Goal: Task Accomplishment & Management: Complete application form

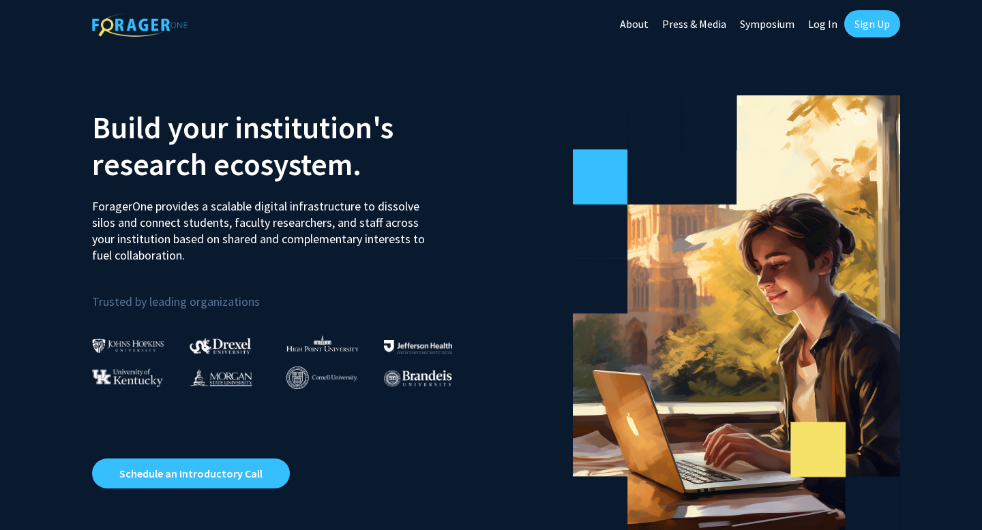
click at [862, 21] on link "Sign Up" at bounding box center [872, 23] width 56 height 27
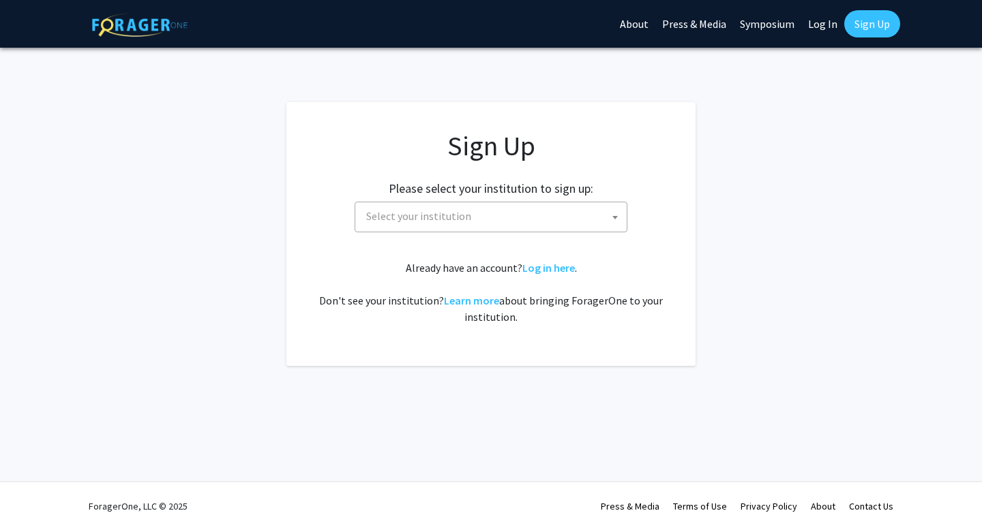
click at [598, 213] on span "Select your institution" at bounding box center [494, 216] width 266 height 28
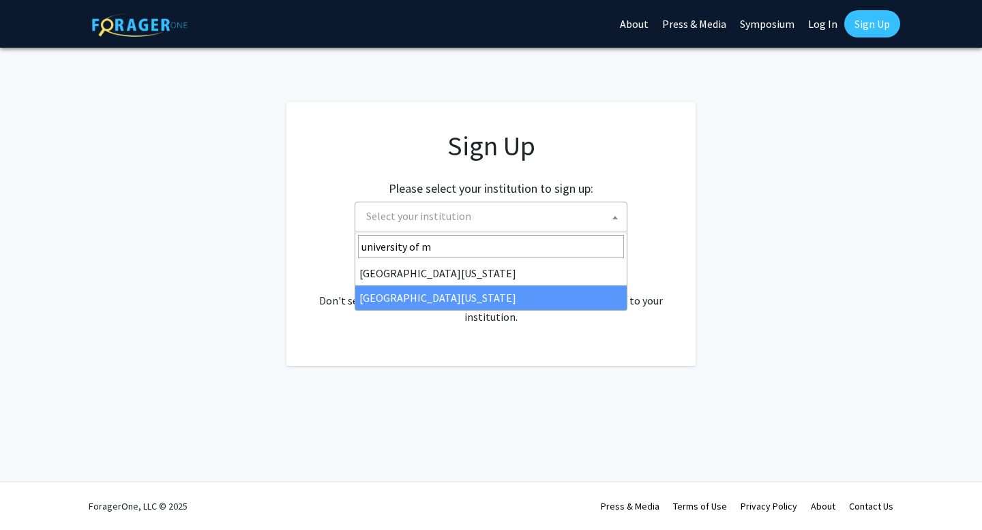
type input "university of m"
select select "33"
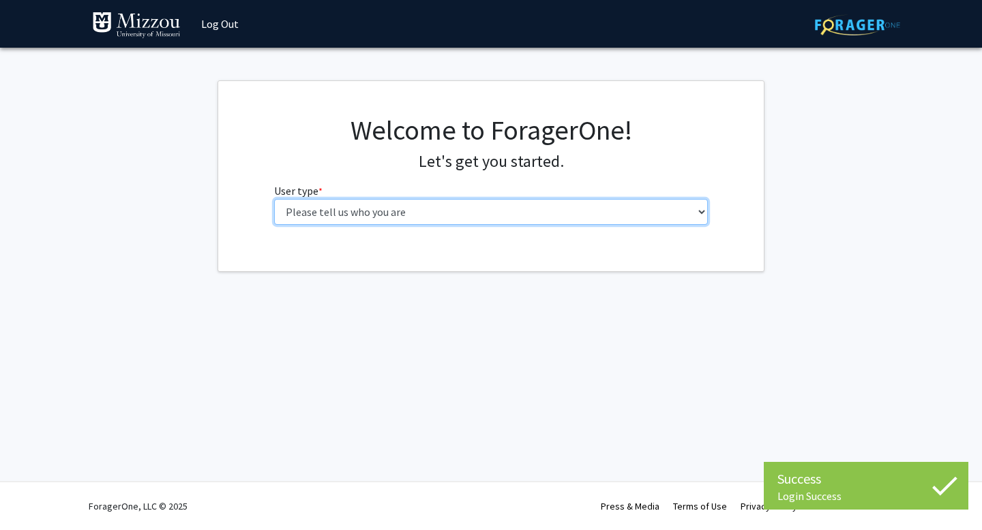
click at [423, 224] on select "Please tell us who you are Undergraduate Student Master's Student Doctoral Cand…" at bounding box center [491, 212] width 434 height 26
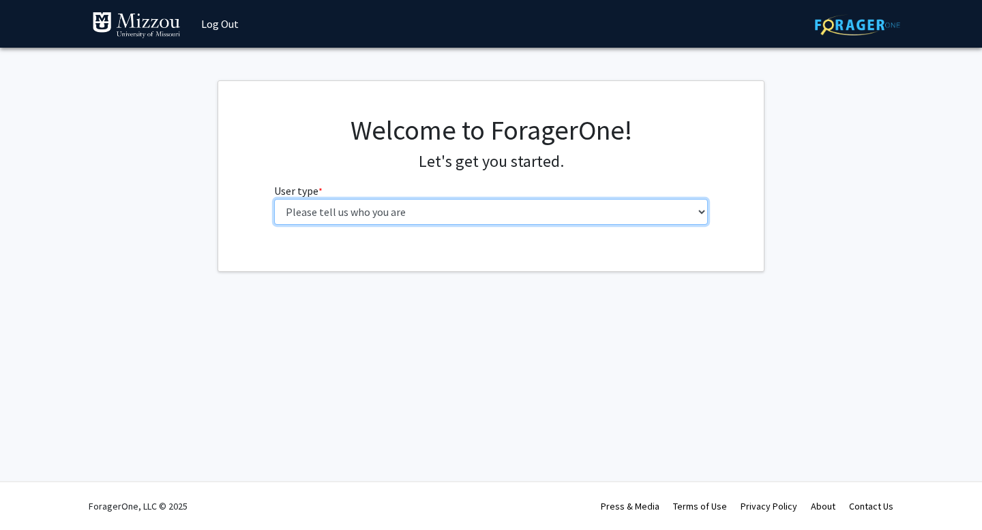
select select "1: undergrad"
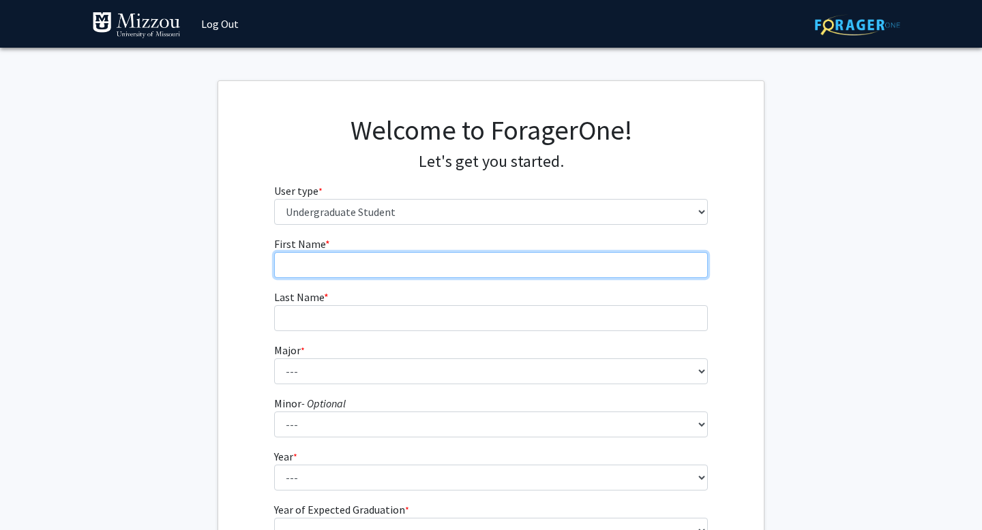
click at [520, 268] on input "First Name * required" at bounding box center [491, 265] width 434 height 26
type input "Aubrey"
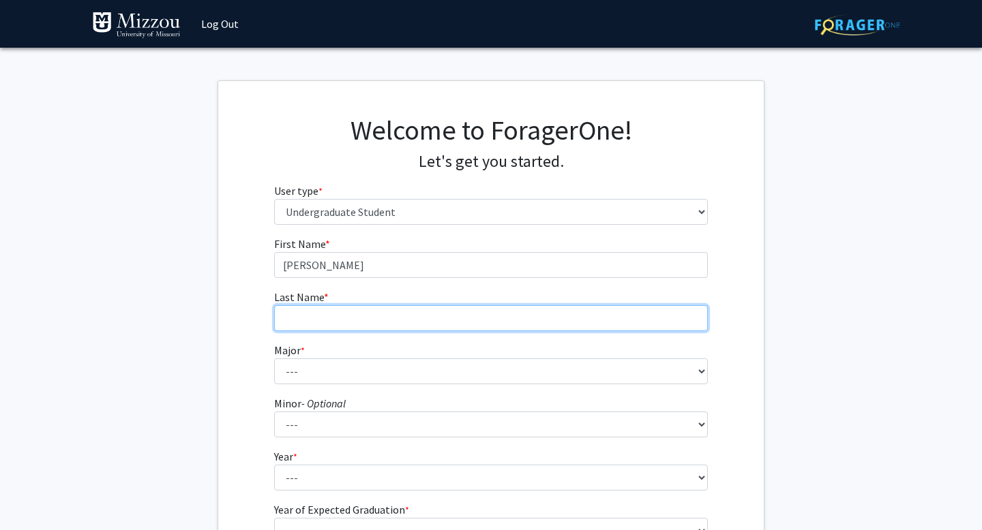
type input "Willmeth"
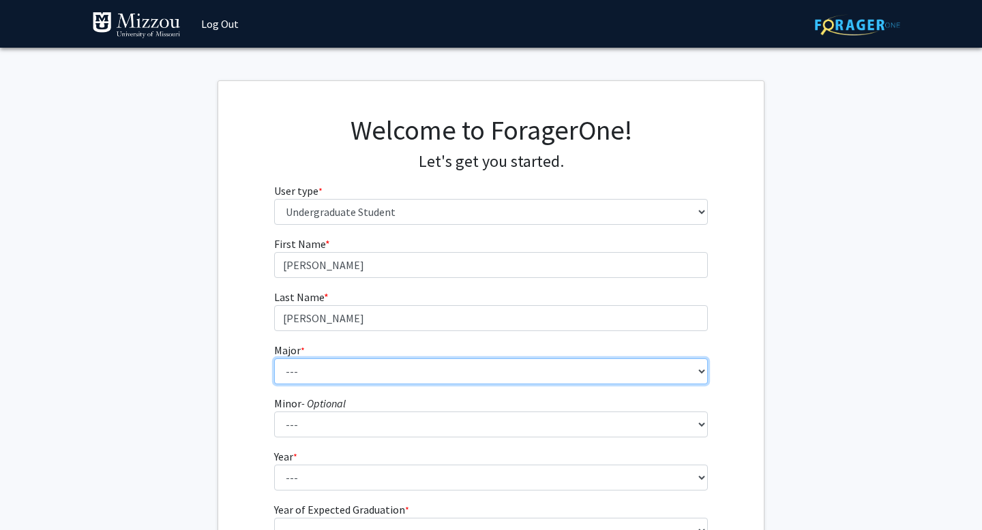
click at [386, 376] on select "--- Agribusiness Management Agricultural Education Agricultural Education: Comm…" at bounding box center [491, 372] width 434 height 26
select select "148: 2638"
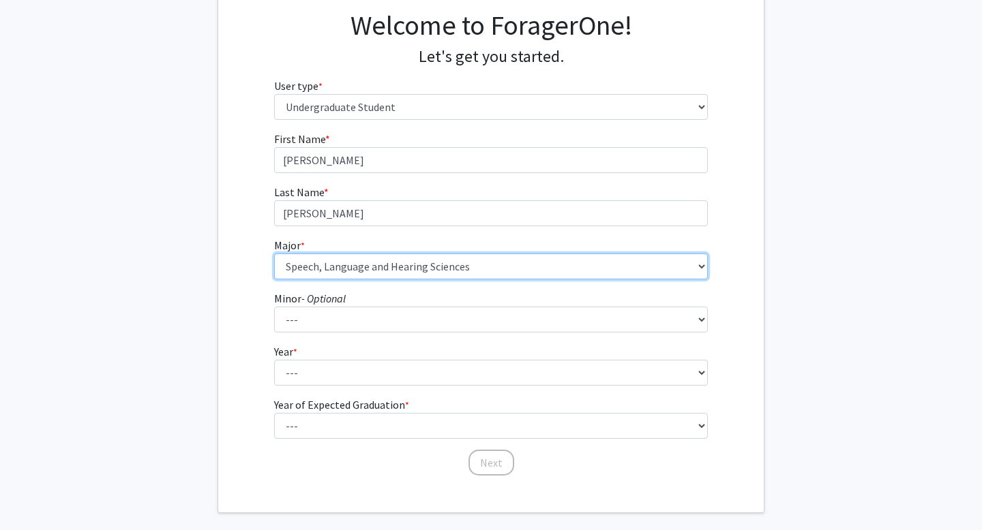
scroll to position [147, 0]
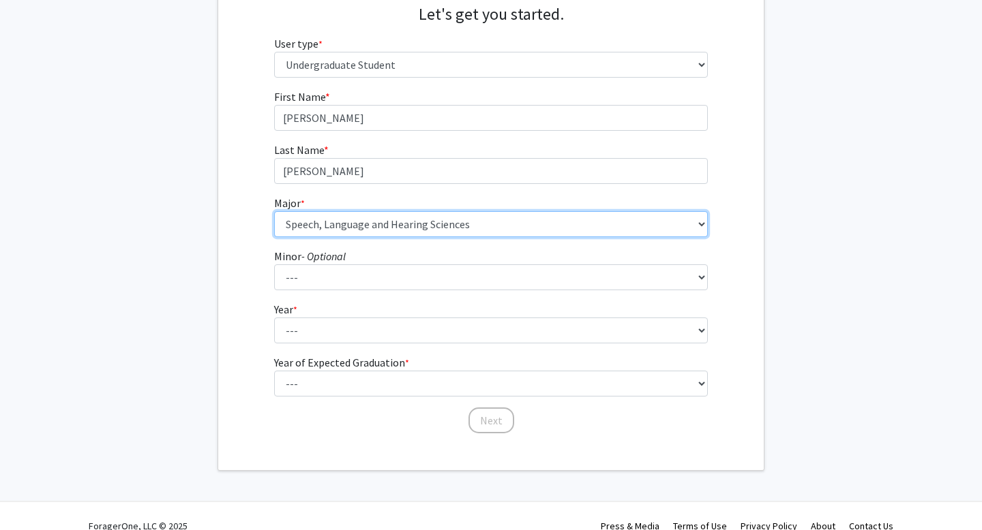
click at [686, 224] on select "--- Agribusiness Management Agricultural Education Agricultural Education: Comm…" at bounding box center [491, 224] width 434 height 26
click at [704, 226] on select "--- Agribusiness Management Agricultural Education Agricultural Education: Comm…" at bounding box center [491, 224] width 434 height 26
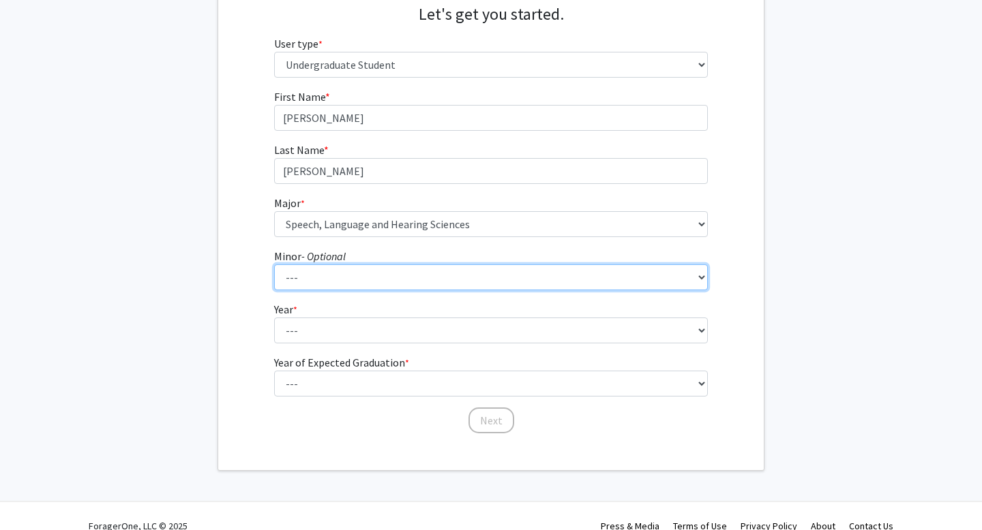
click at [513, 288] on select "--- Accountancy Aerospace Engineering Aerospace Studies Agribusiness Management…" at bounding box center [491, 277] width 434 height 26
click at [388, 288] on select "--- Accountancy Aerospace Engineering Aerospace Studies Agribusiness Management…" at bounding box center [491, 277] width 434 height 26
select select "83: 2039"
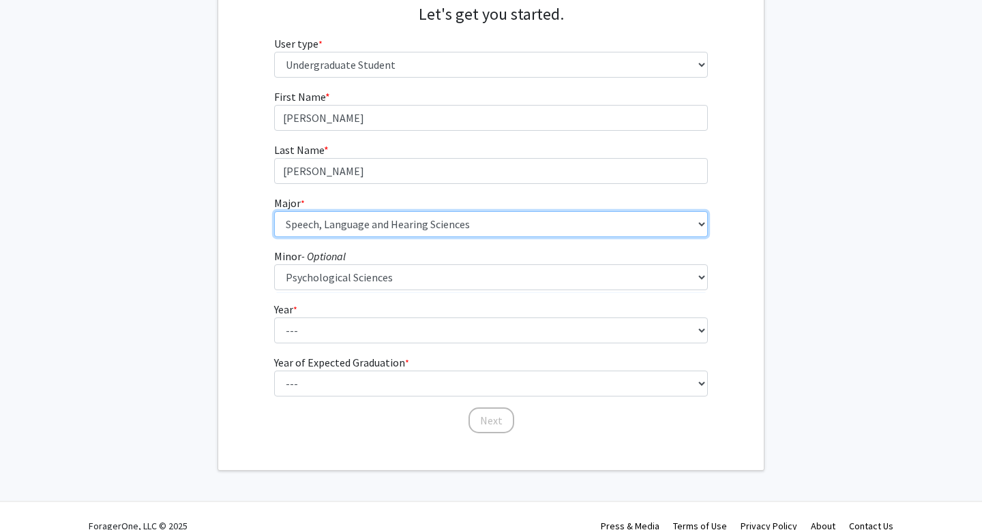
click at [688, 218] on select "--- Agribusiness Management Agricultural Education Agricultural Education: Comm…" at bounding box center [491, 224] width 434 height 26
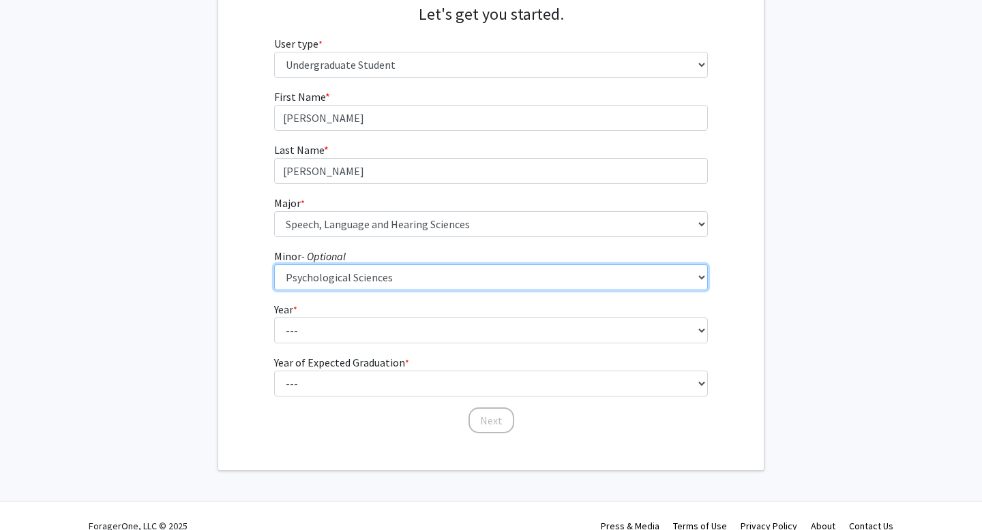
click at [666, 265] on select "--- Accountancy Aerospace Engineering Aerospace Studies Agribusiness Management…" at bounding box center [491, 277] width 434 height 26
click at [702, 275] on select "--- Accountancy Aerospace Engineering Aerospace Studies Agribusiness Management…" at bounding box center [491, 277] width 434 height 26
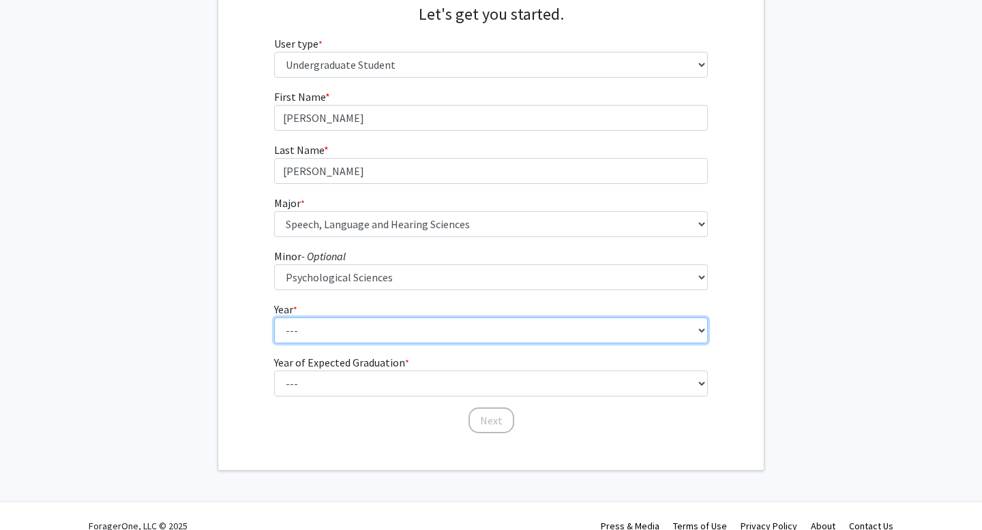
click at [461, 329] on select "--- First-year Sophomore Junior Senior Postbaccalaureate Certificate" at bounding box center [491, 331] width 434 height 26
select select "2: sophomore"
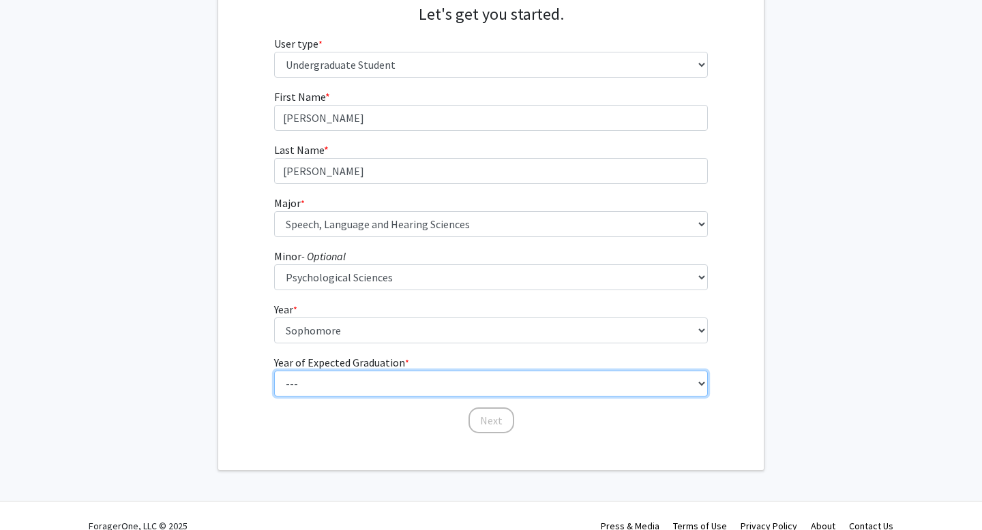
click at [386, 385] on select "--- 2025 2026 2027 2028 2029 2030 2031 2032 2033 2034" at bounding box center [491, 384] width 434 height 26
select select "4: 2028"
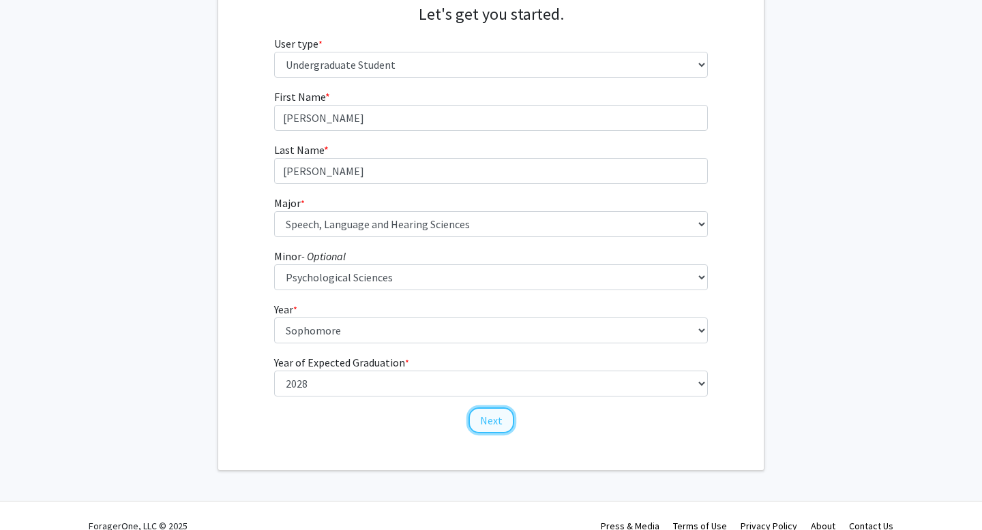
click at [484, 421] on button "Next" at bounding box center [491, 421] width 46 height 26
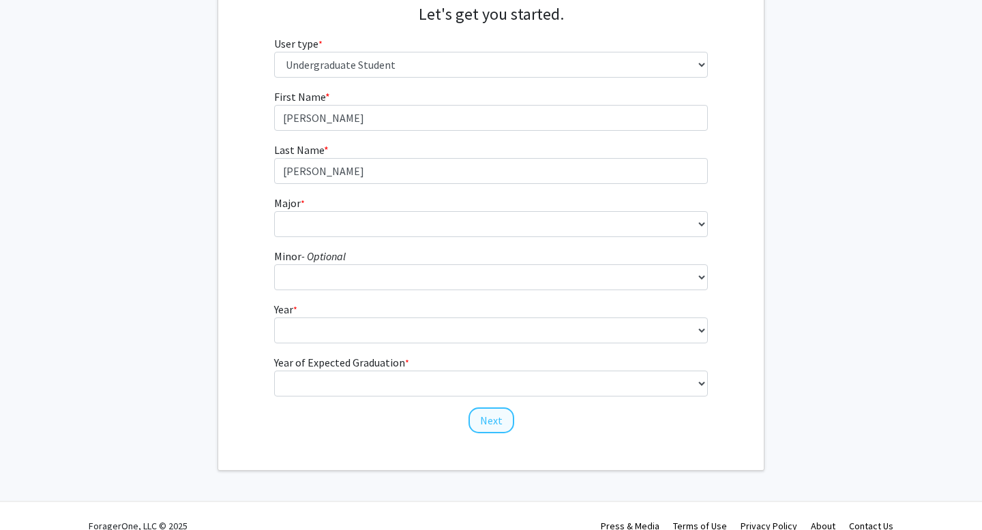
scroll to position [0, 0]
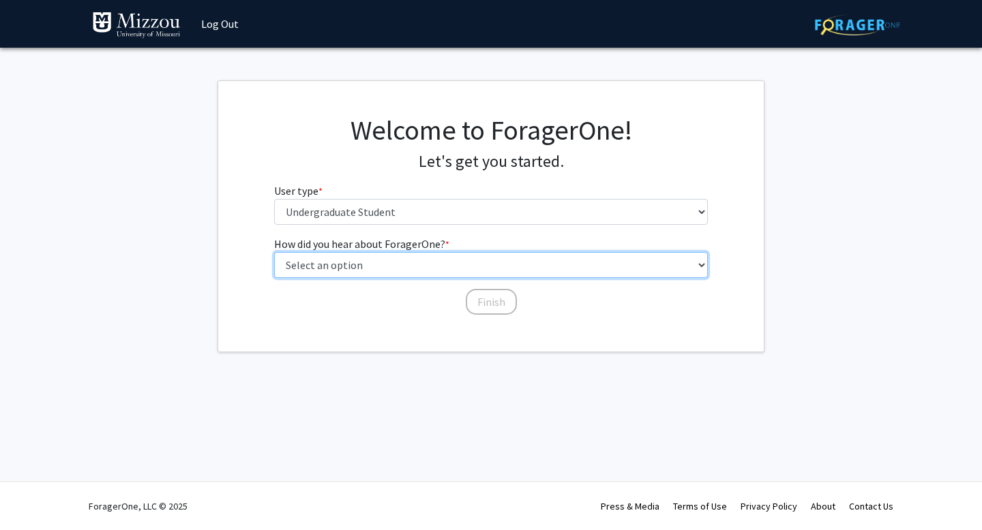
click at [454, 272] on select "Select an option Peer/student recommendation Faculty/staff recommendation Unive…" at bounding box center [491, 265] width 434 height 26
select select "2: faculty_recommendation"
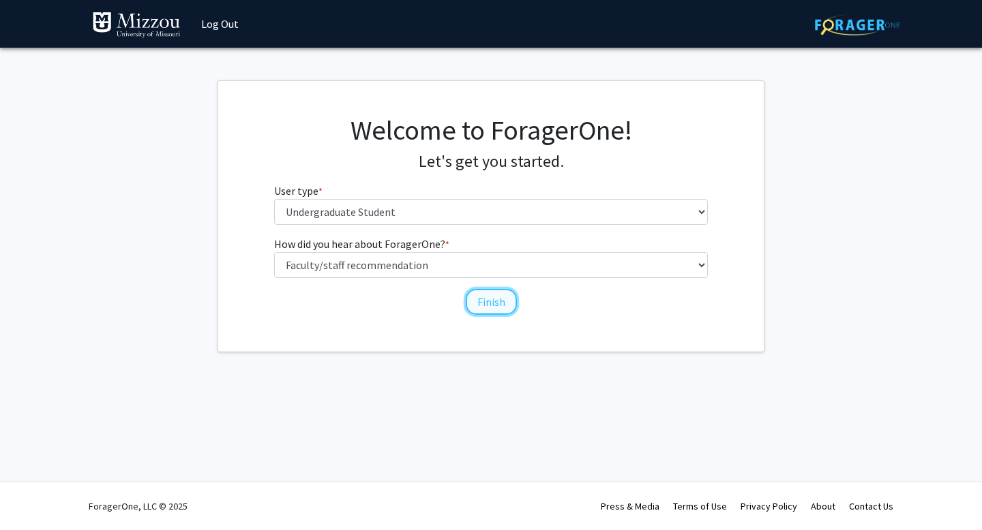
click at [489, 307] on button "Finish" at bounding box center [491, 302] width 51 height 26
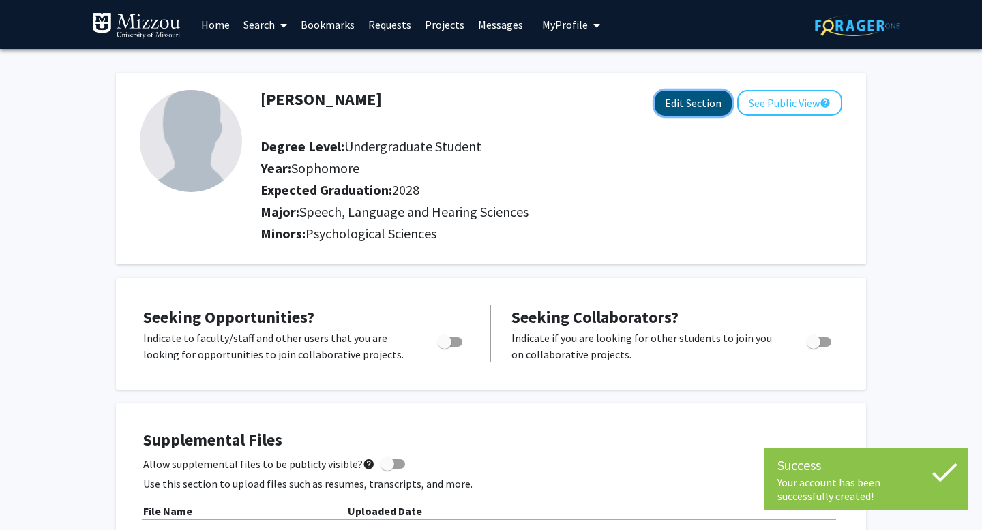
click at [705, 104] on button "Edit Section" at bounding box center [692, 103] width 77 height 25
select select "sophomore"
select select "2028"
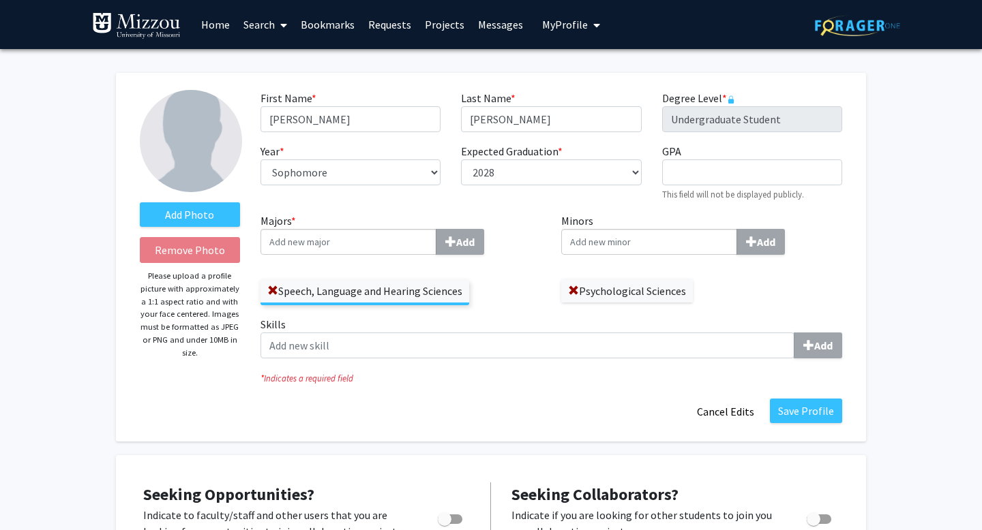
click at [282, 322] on label "Skills Add" at bounding box center [550, 337] width 581 height 42
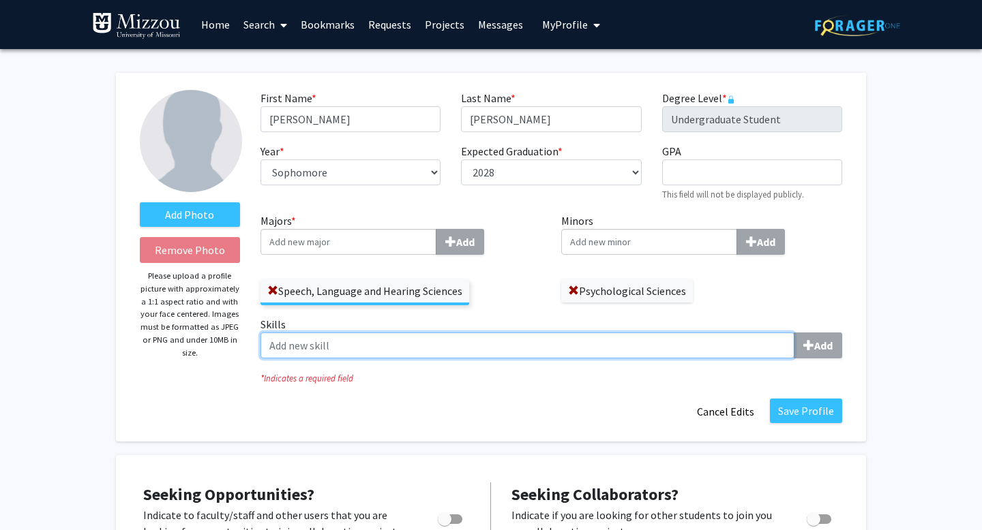
click at [282, 333] on input "Skills Add" at bounding box center [527, 346] width 534 height 26
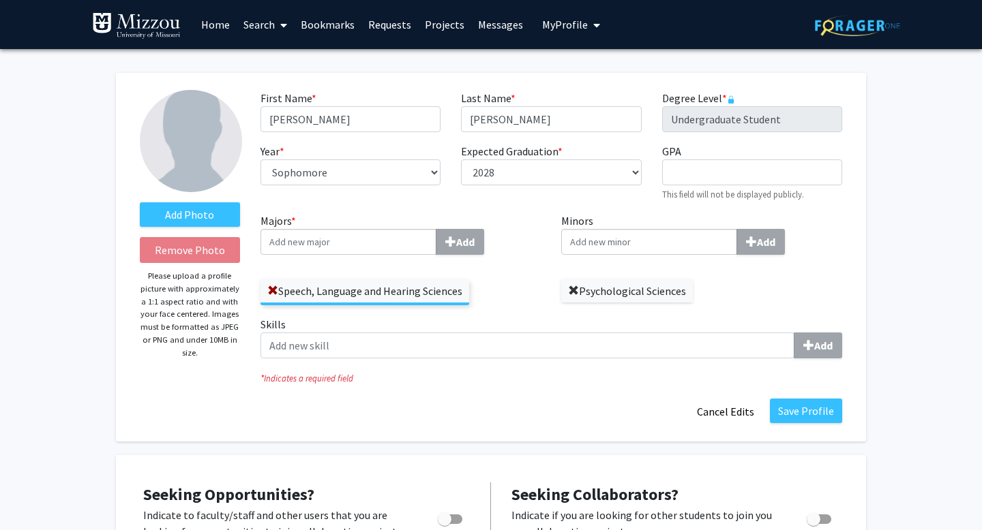
click at [573, 292] on span at bounding box center [573, 291] width 11 height 11
click at [389, 245] on input "Majors * Add" at bounding box center [348, 242] width 176 height 26
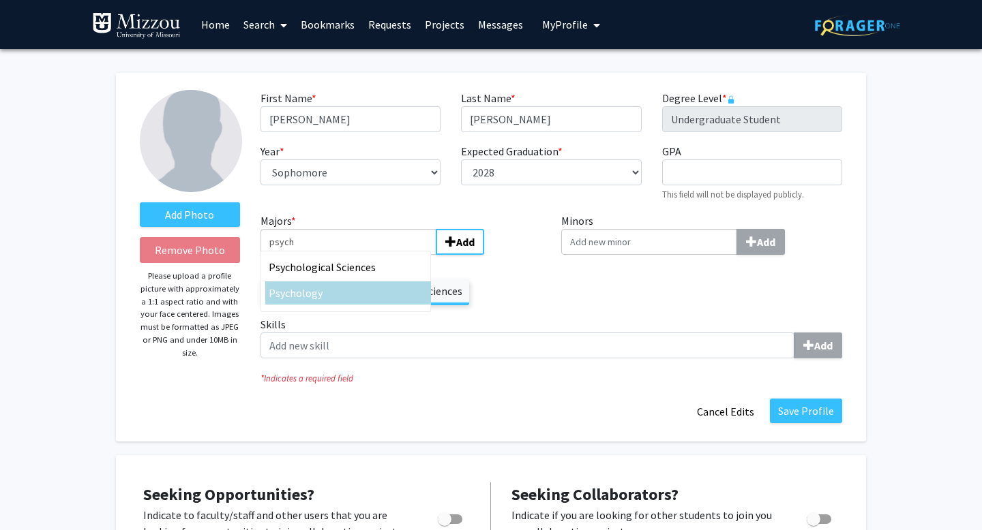
type input "psych"
click at [335, 289] on div "Psych ology" at bounding box center [348, 293] width 159 height 16
click at [335, 255] on input "psych" at bounding box center [348, 242] width 176 height 26
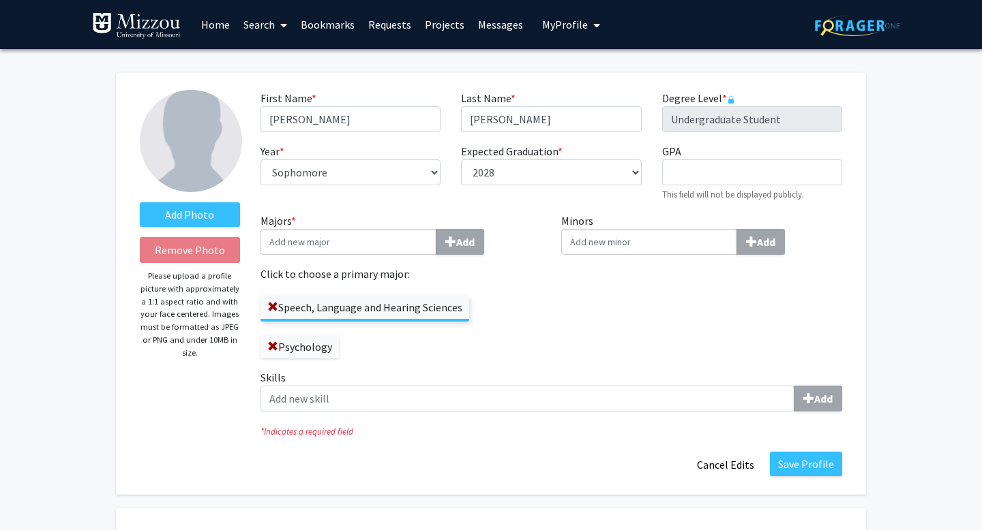
scroll to position [42, 0]
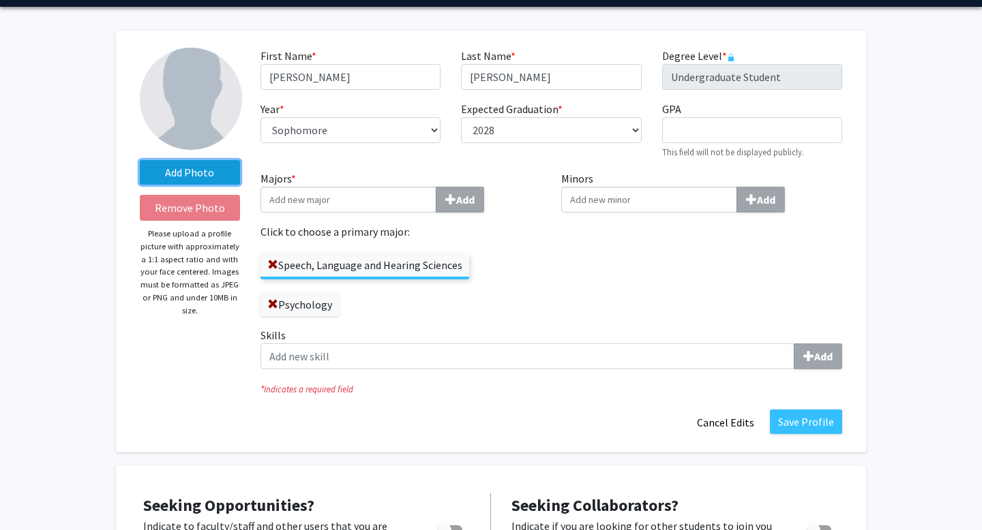
click at [198, 174] on label "Add Photo" at bounding box center [190, 172] width 100 height 25
click at [0, 0] on input "Add Photo" at bounding box center [0, 0] width 0 height 0
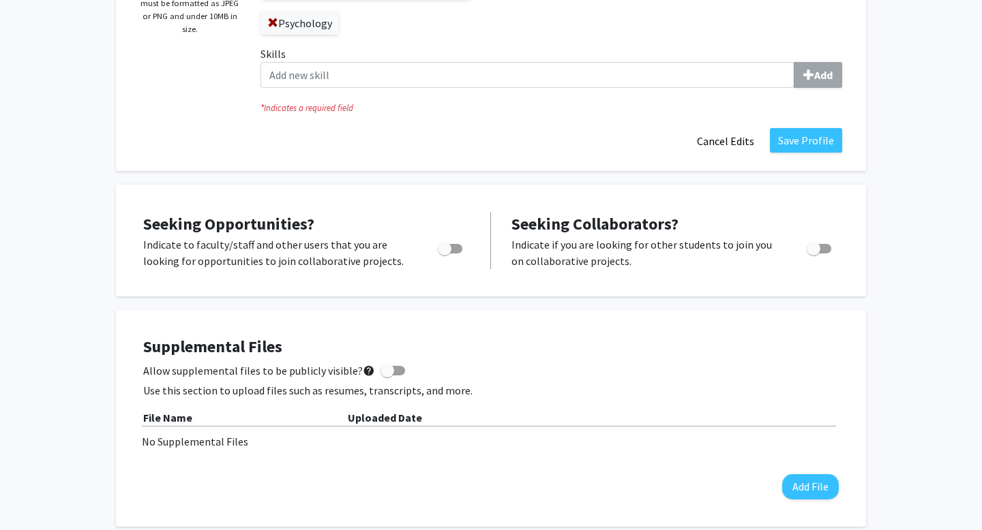
scroll to position [329, 0]
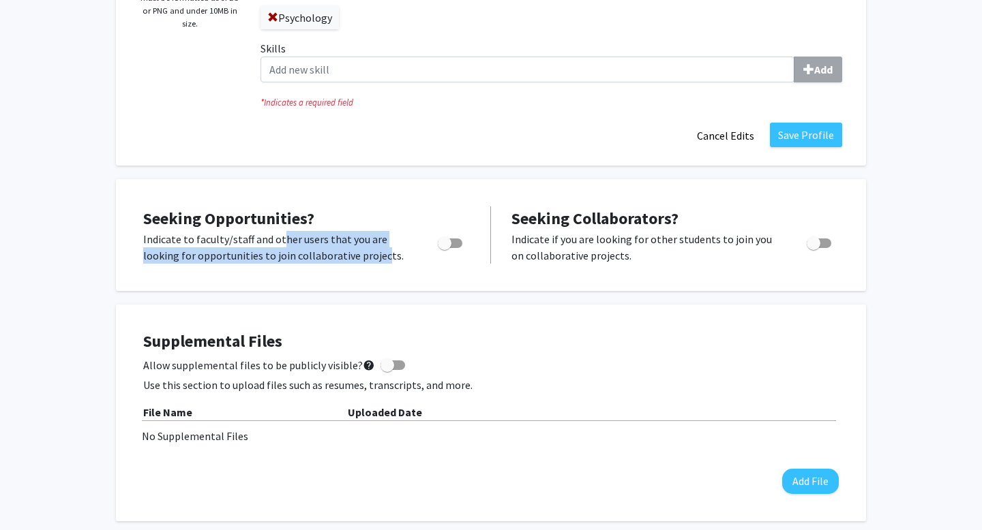
drag, startPoint x: 277, startPoint y: 238, endPoint x: 376, endPoint y: 259, distance: 101.7
click at [376, 259] on p "Indicate to faculty/staff and other users that you are looking for opportunitie…" at bounding box center [277, 247] width 269 height 33
click at [451, 244] on span "Toggle" at bounding box center [445, 244] width 14 height 14
click at [444, 248] on input "Are you actively seeking opportunities?" at bounding box center [444, 248] width 1 height 1
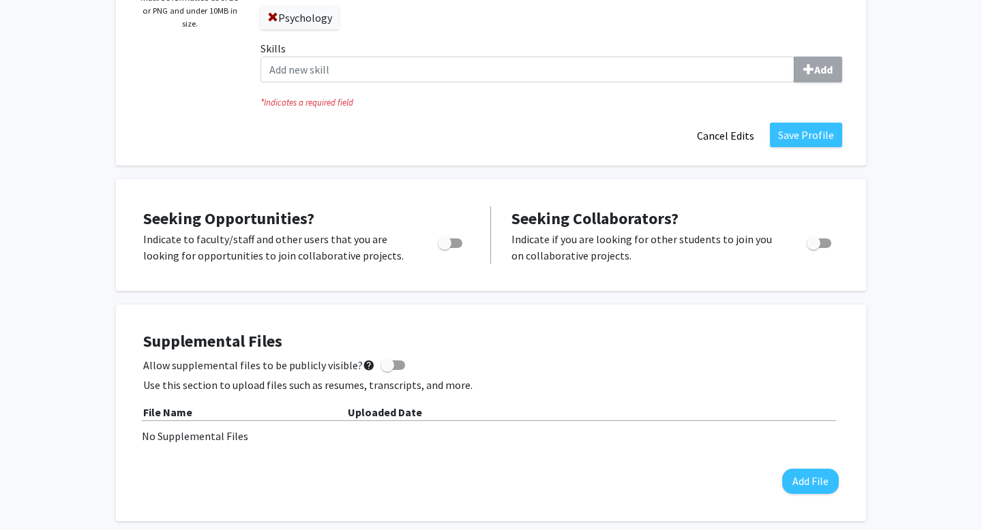
checkbox input "true"
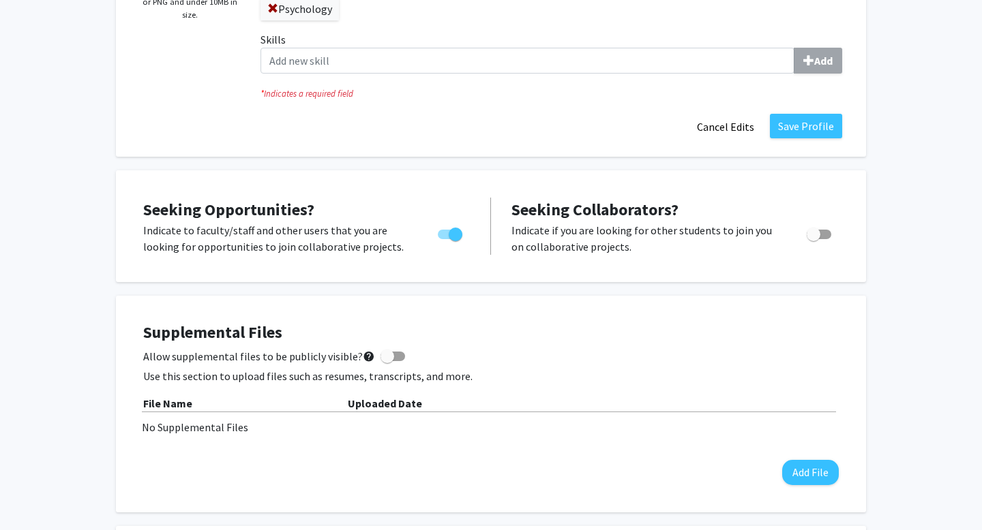
scroll to position [339, 0]
click at [261, 352] on span "Allow supplemental files to be publicly visible? help" at bounding box center [259, 355] width 232 height 16
click at [386, 360] on input "Allow supplemental files to be publicly visible? help" at bounding box center [386, 360] width 1 height 1
click at [261, 352] on span "Allow supplemental files to be publicly visible? help" at bounding box center [259, 355] width 232 height 16
click at [386, 360] on input "Allow supplemental files to be publicly visible? help" at bounding box center [386, 360] width 1 height 1
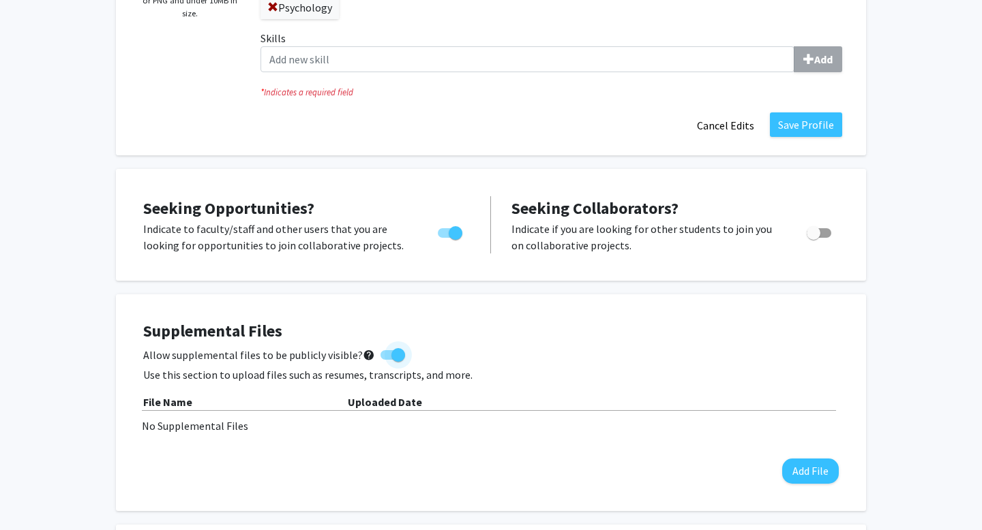
checkbox input "false"
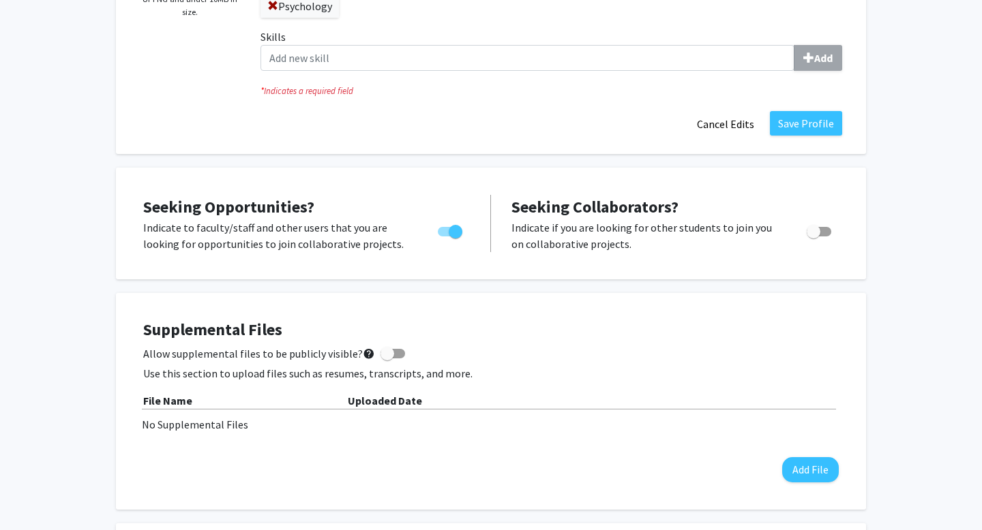
scroll to position [0, 0]
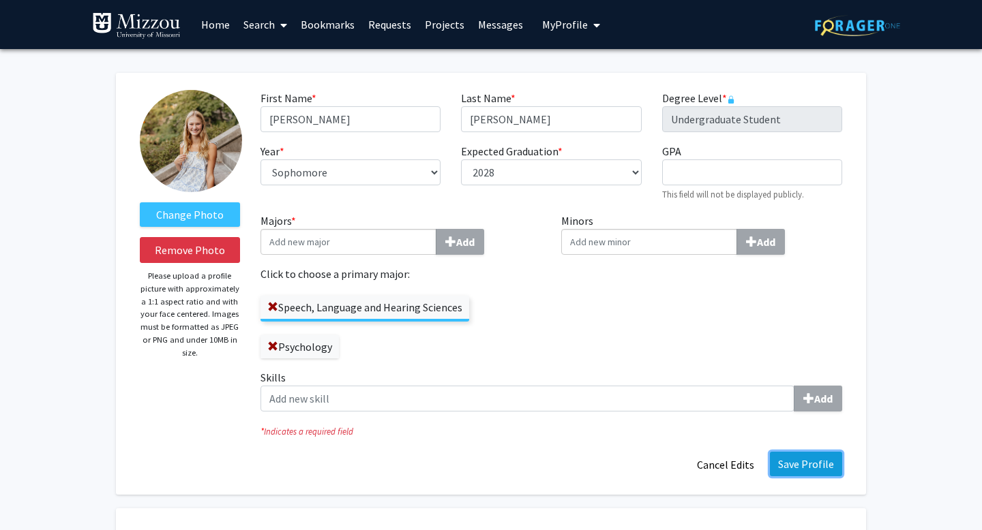
click at [788, 465] on button "Save Profile" at bounding box center [806, 464] width 72 height 25
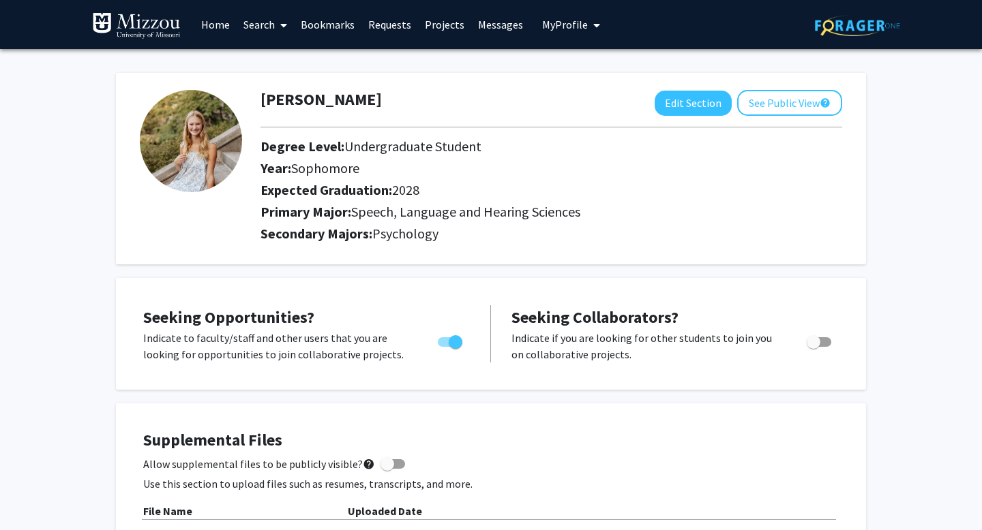
click at [221, 27] on link "Home" at bounding box center [215, 25] width 42 height 48
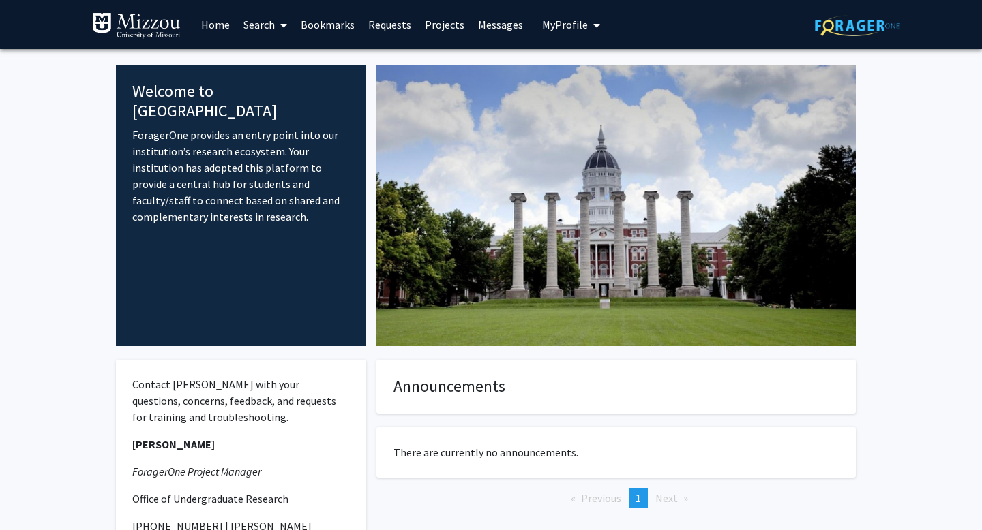
click at [274, 24] on link "Search" at bounding box center [265, 25] width 57 height 48
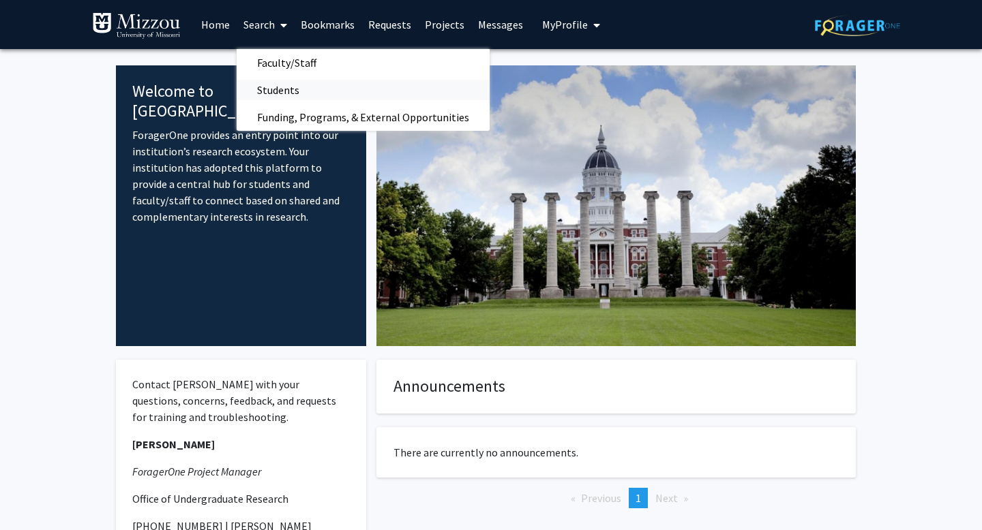
click at [284, 94] on span "Students" at bounding box center [278, 89] width 83 height 27
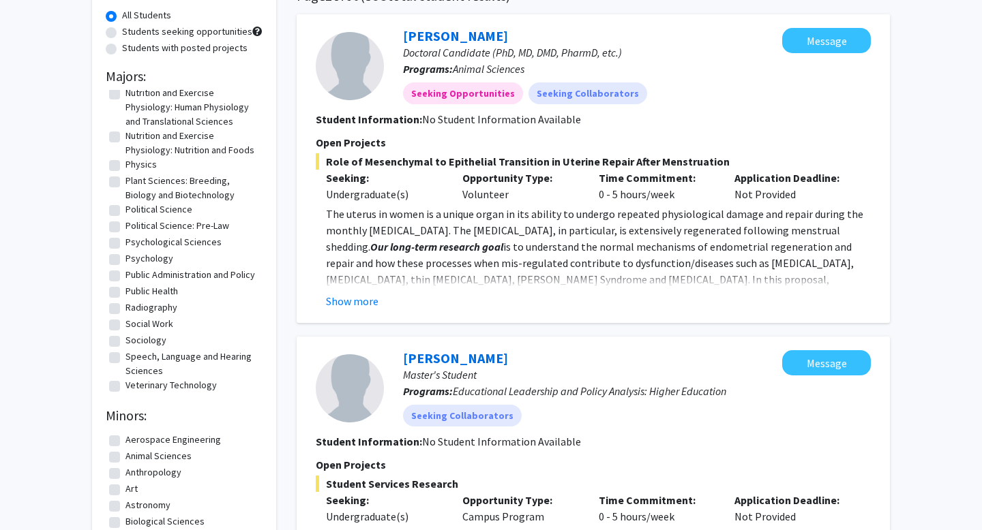
scroll to position [1089, 0]
click at [125, 357] on label "Speech, Language and Hearing Sciences" at bounding box center [192, 362] width 134 height 29
click at [125, 357] on input "Speech, Language and Hearing Sciences" at bounding box center [129, 352] width 9 height 9
checkbox input "true"
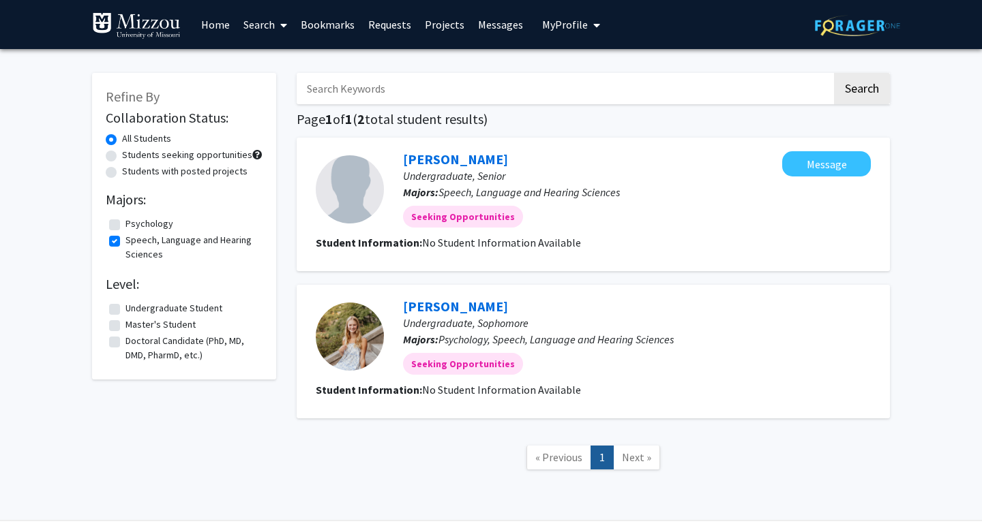
click at [260, 25] on link "Search" at bounding box center [265, 25] width 57 height 48
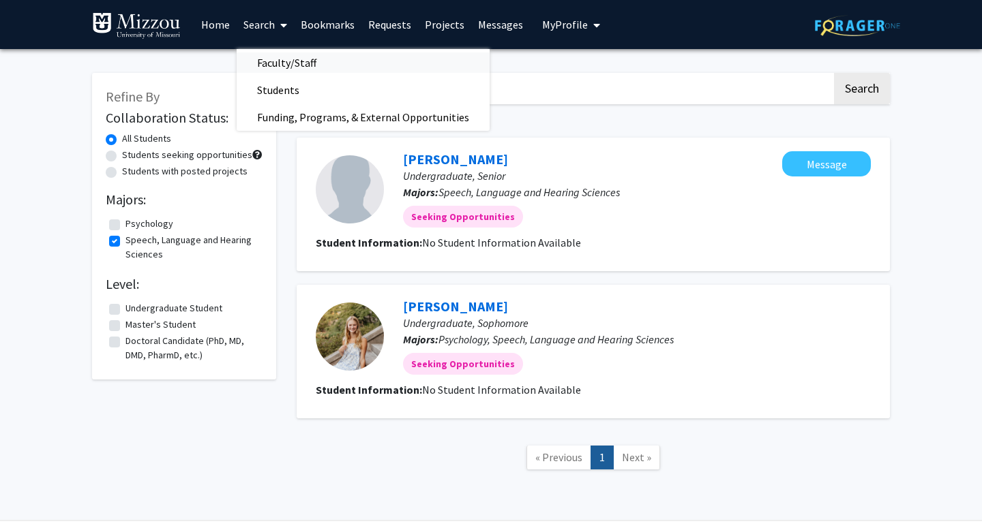
click at [273, 61] on span "Faculty/Staff" at bounding box center [287, 62] width 100 height 27
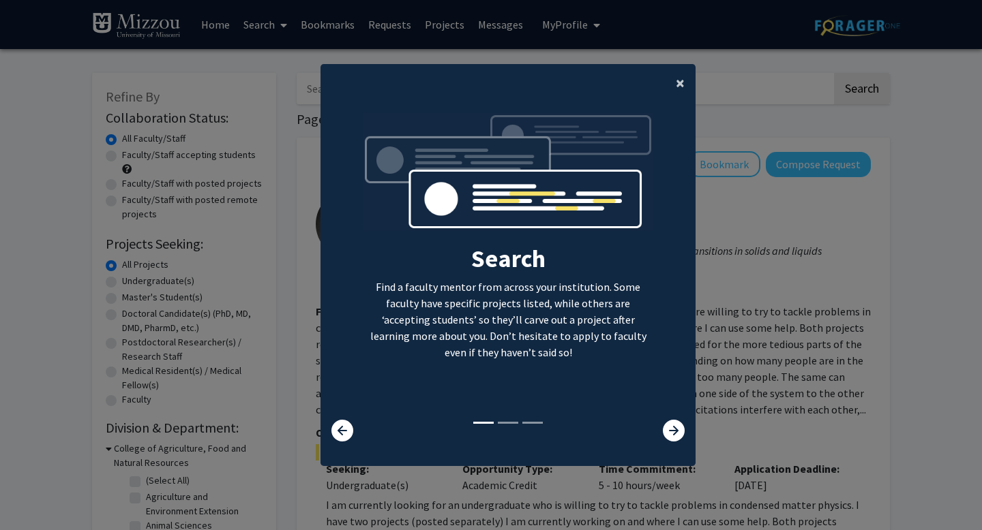
click at [676, 85] on span "×" at bounding box center [679, 82] width 9 height 21
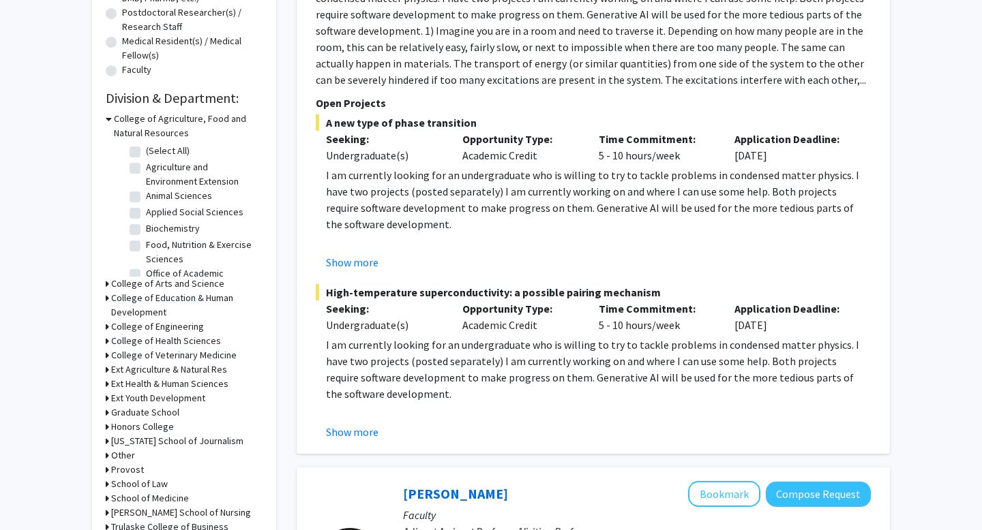
click at [110, 120] on icon at bounding box center [109, 119] width 6 height 14
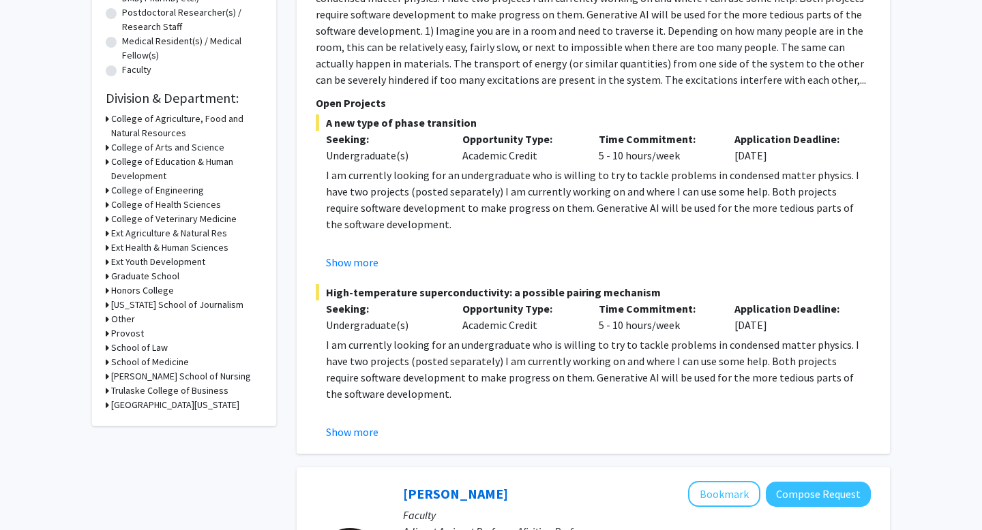
click at [106, 164] on icon at bounding box center [107, 162] width 3 height 14
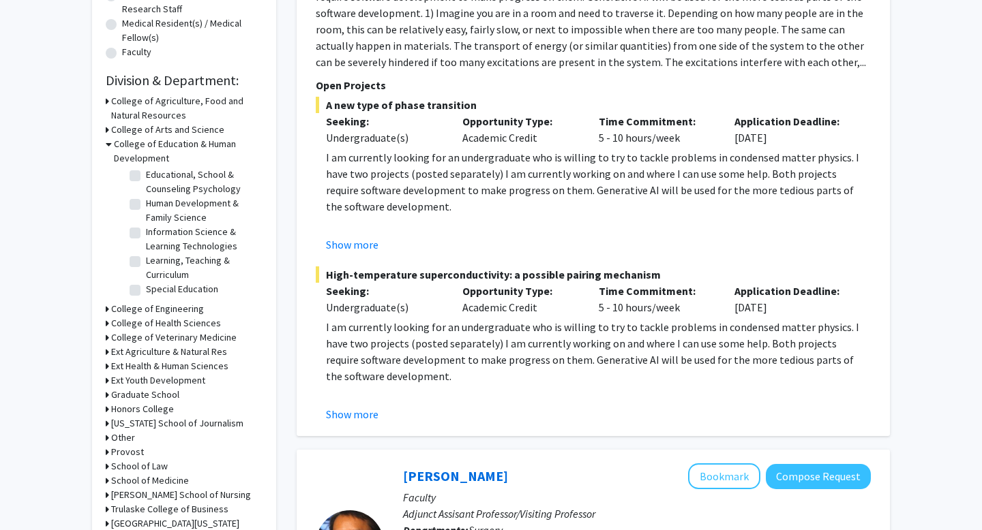
scroll to position [350, 0]
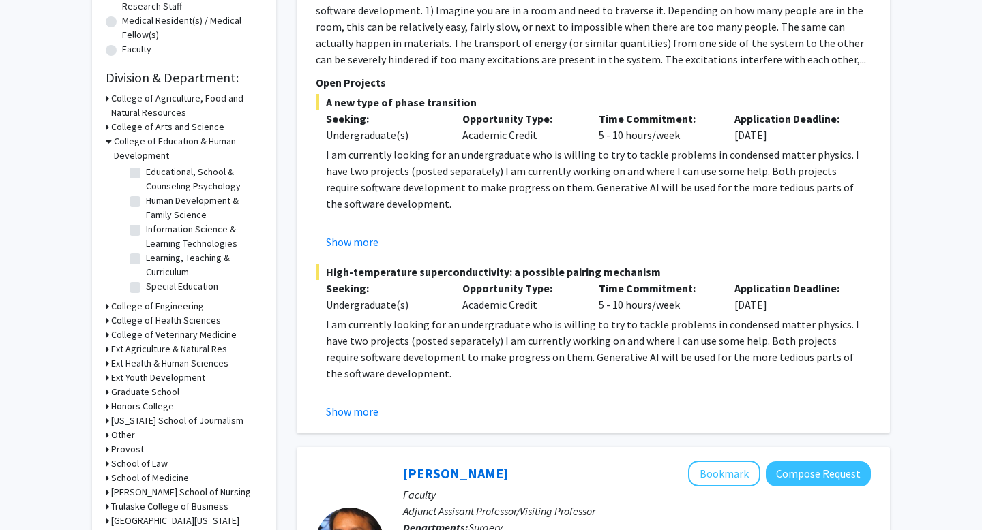
click at [146, 287] on label "Special Education" at bounding box center [182, 286] width 72 height 14
click at [146, 287] on input "Special Education" at bounding box center [150, 283] width 9 height 9
checkbox input "true"
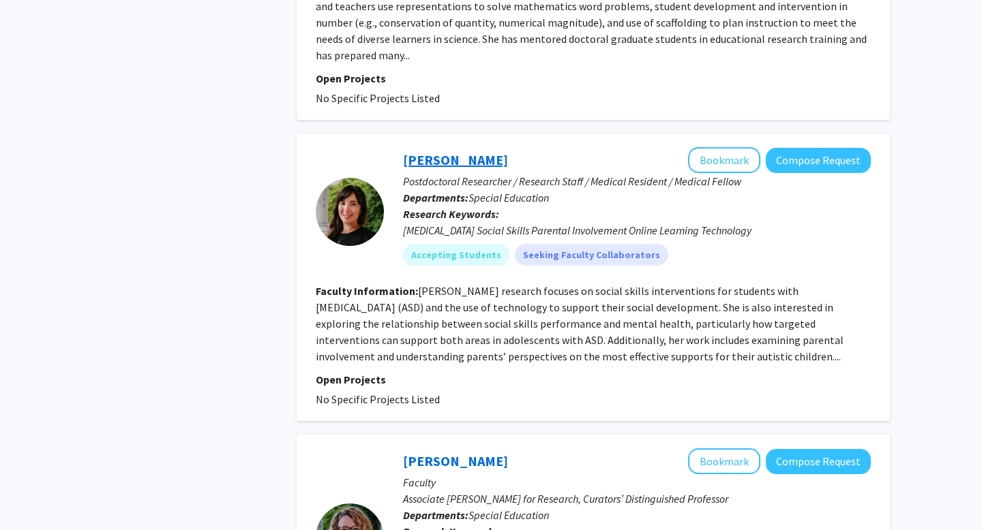
scroll to position [763, 0]
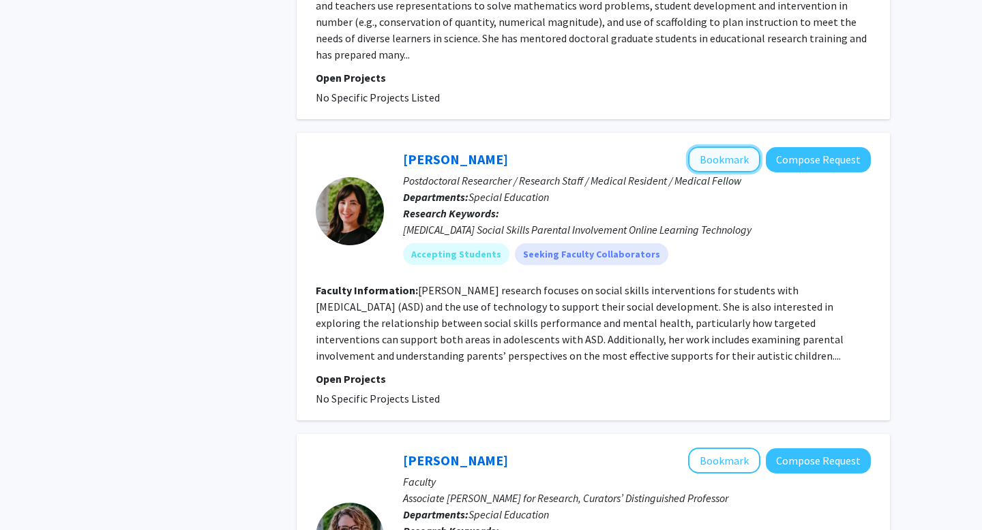
click at [731, 156] on button "Bookmark" at bounding box center [724, 160] width 72 height 26
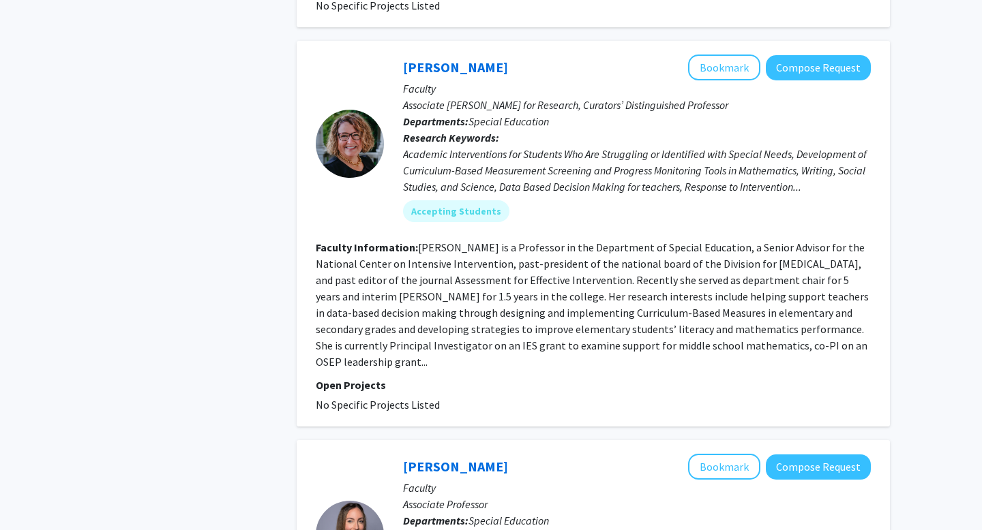
scroll to position [1157, 0]
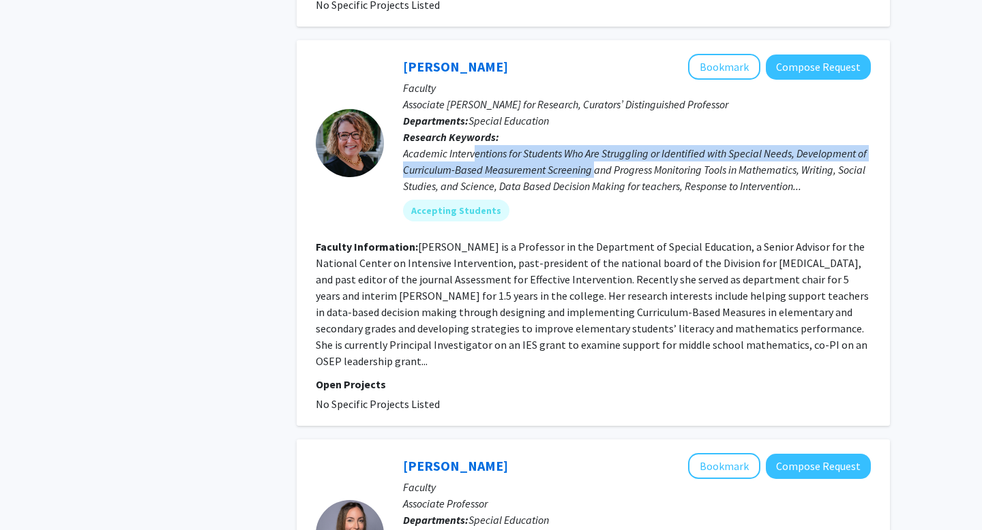
drag, startPoint x: 472, startPoint y: 153, endPoint x: 600, endPoint y: 168, distance: 129.8
click at [597, 166] on div "Academic Interventions for Students Who Are Struggling or Identified with Speci…" at bounding box center [637, 169] width 468 height 49
click at [593, 168] on div "Academic Interventions for Students Who Are Struggling or Identified with Speci…" at bounding box center [637, 169] width 468 height 49
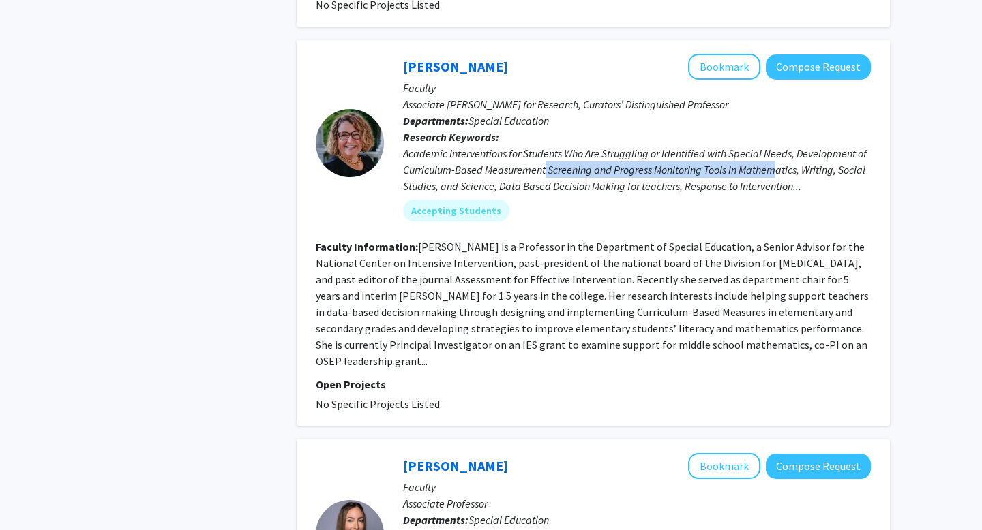
drag, startPoint x: 547, startPoint y: 166, endPoint x: 776, endPoint y: 168, distance: 229.7
click at [776, 168] on div "Academic Interventions for Students Who Are Struggling or Identified with Speci…" at bounding box center [637, 169] width 468 height 49
click at [706, 170] on div "Academic Interventions for Students Who Are Struggling or Identified with Speci…" at bounding box center [637, 169] width 468 height 49
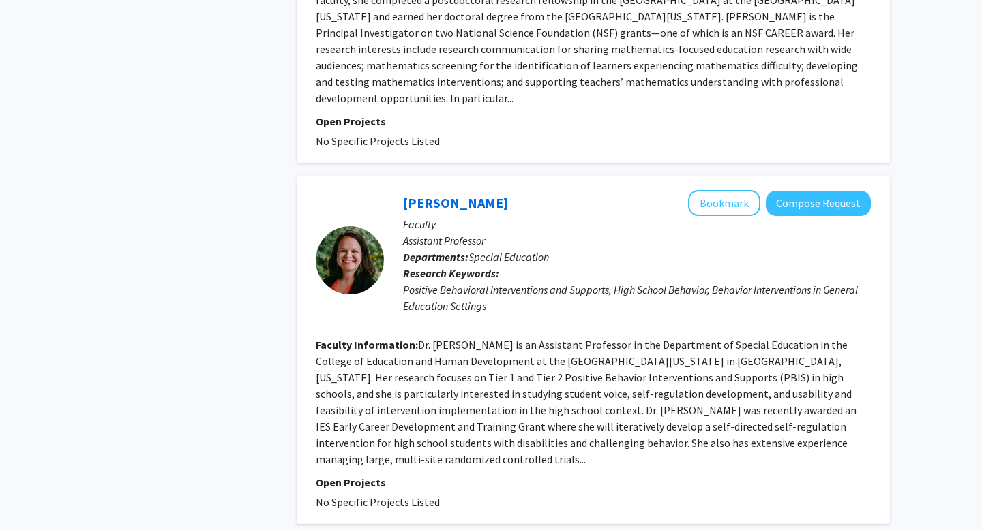
scroll to position [1808, 0]
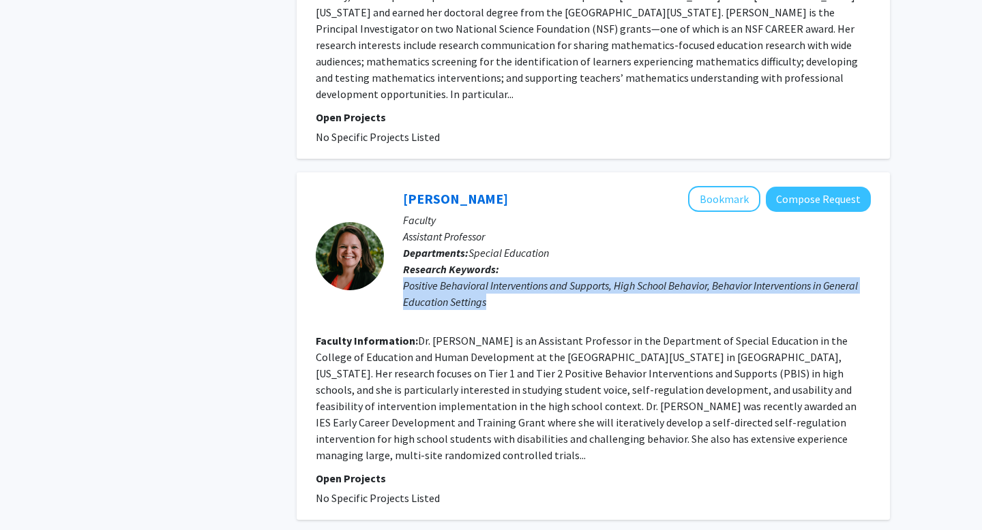
drag, startPoint x: 404, startPoint y: 285, endPoint x: 498, endPoint y: 303, distance: 95.7
click at [498, 302] on div "Positive Behavioral Interventions and Supports, High School Behavior, Behavior …" at bounding box center [637, 293] width 468 height 33
click at [472, 301] on div "Positive Behavioral Interventions and Supports, High School Behavior, Behavior …" at bounding box center [637, 293] width 468 height 33
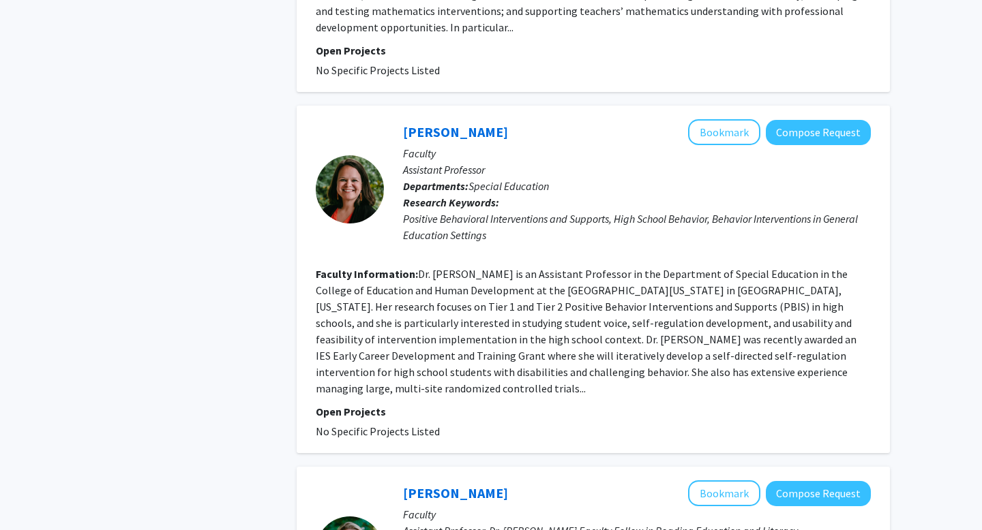
scroll to position [1898, 0]
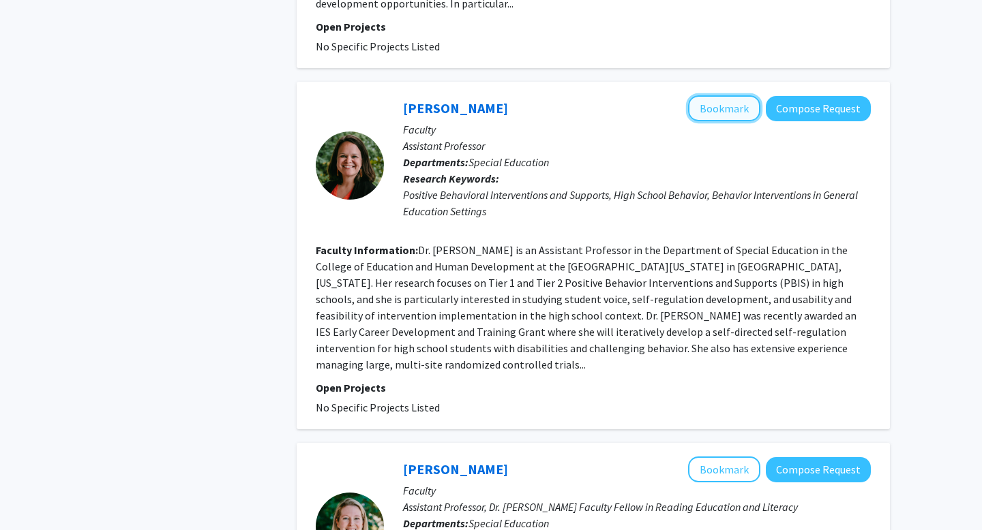
click at [732, 105] on button "Bookmark" at bounding box center [724, 108] width 72 height 26
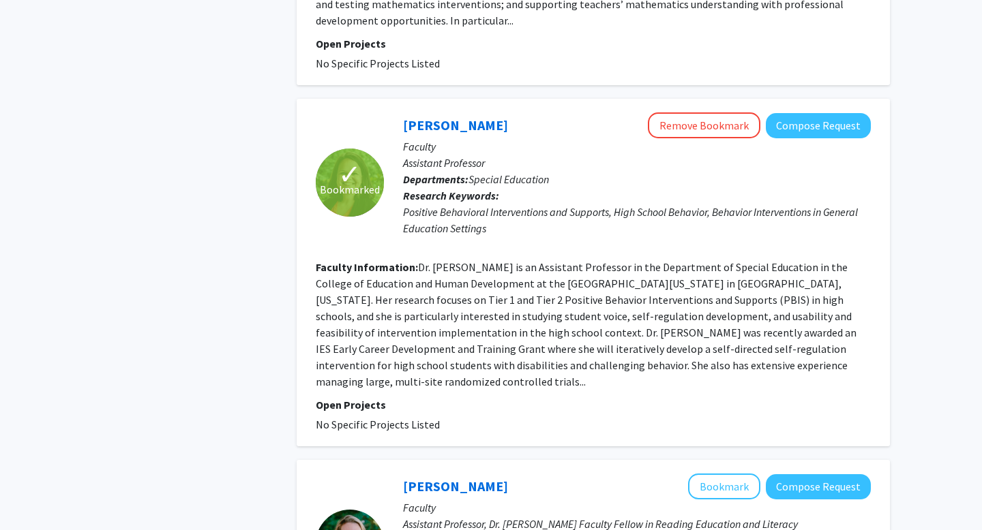
scroll to position [1882, 0]
click at [689, 125] on button "Remove Bookmark" at bounding box center [704, 125] width 112 height 26
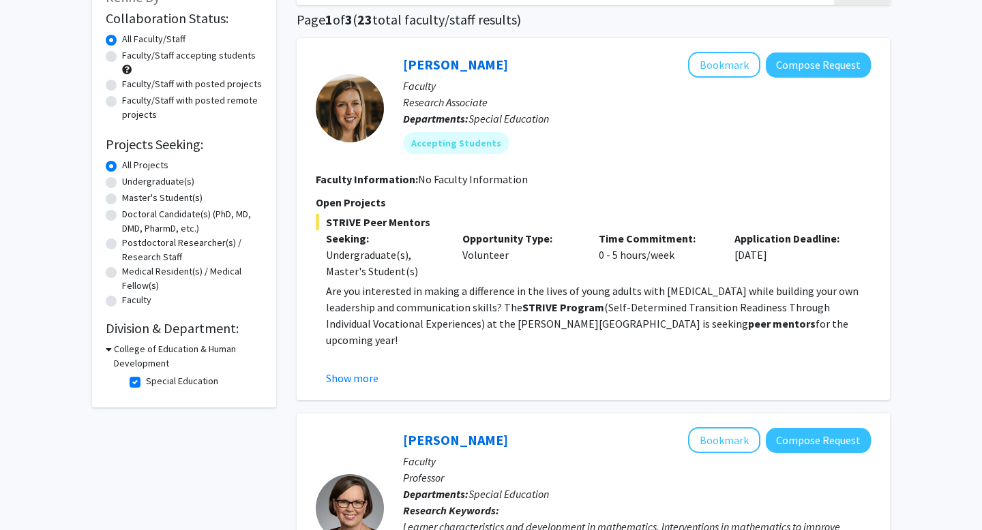
scroll to position [84, 0]
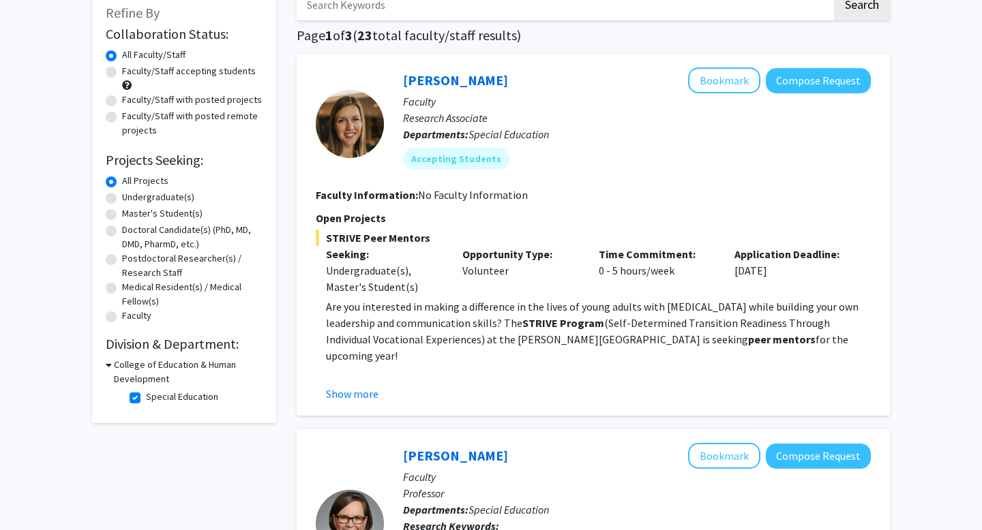
click at [357, 402] on div "Jaclyn Benigno Bookmark Compose Request Faculty Research Associate Departments:…" at bounding box center [592, 235] width 593 height 362
click at [366, 398] on button "Show more" at bounding box center [352, 394] width 52 height 16
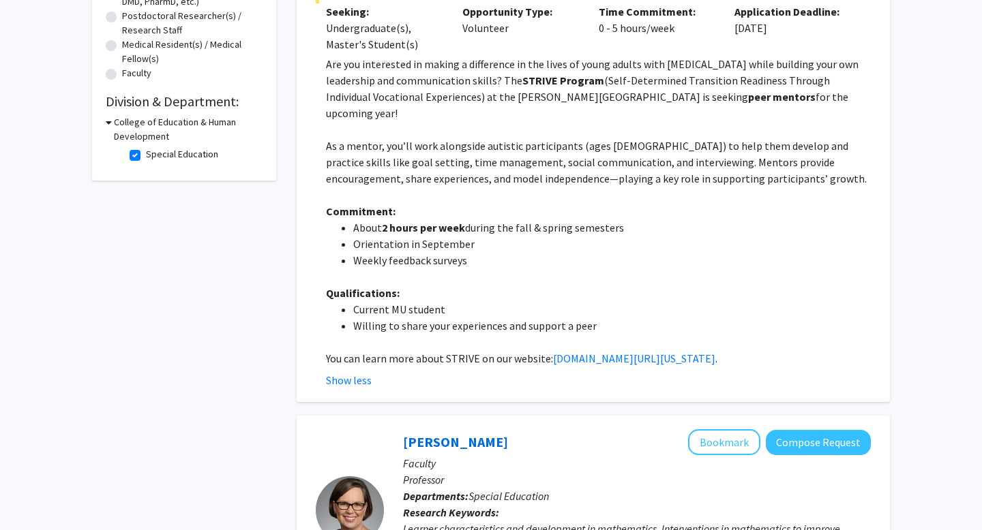
scroll to position [330, 0]
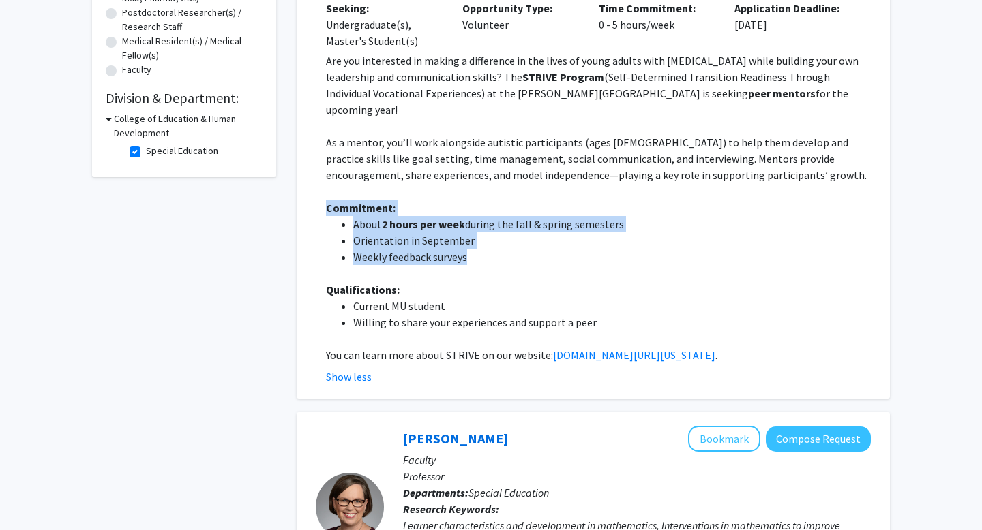
drag, startPoint x: 476, startPoint y: 243, endPoint x: 322, endPoint y: 188, distance: 163.6
click at [322, 188] on fg-read-more "Are you interested in making a difference in the lives of young adults with aut…" at bounding box center [593, 218] width 555 height 333
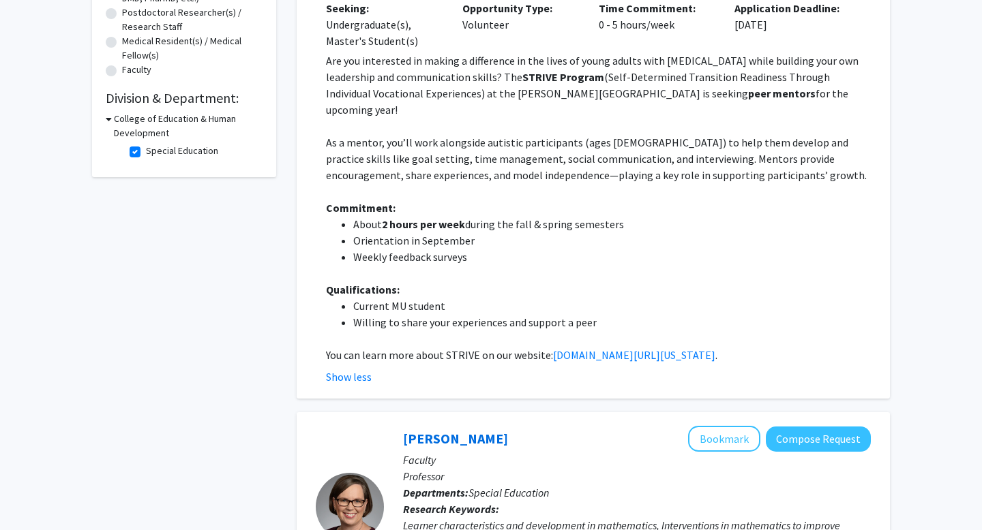
click at [374, 232] on li "Orientation in September" at bounding box center [611, 240] width 517 height 16
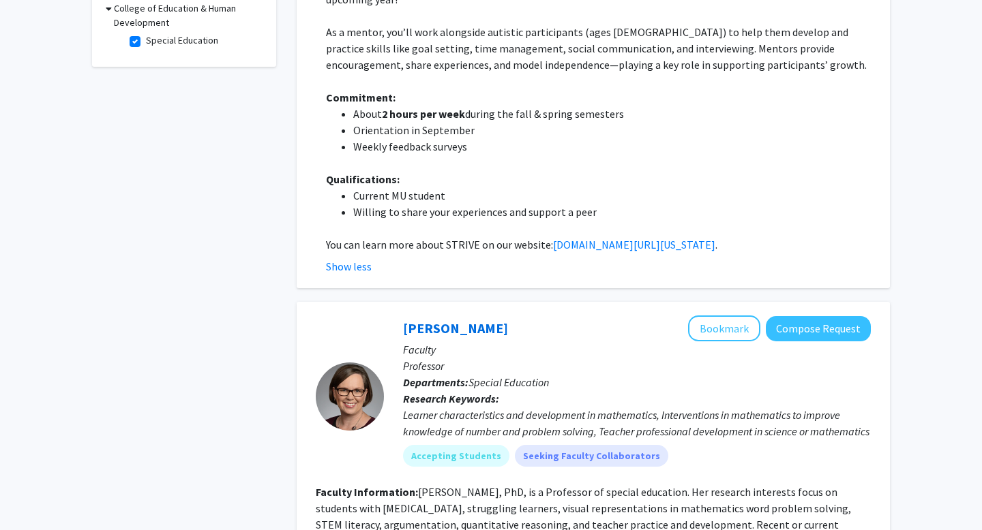
scroll to position [455, 0]
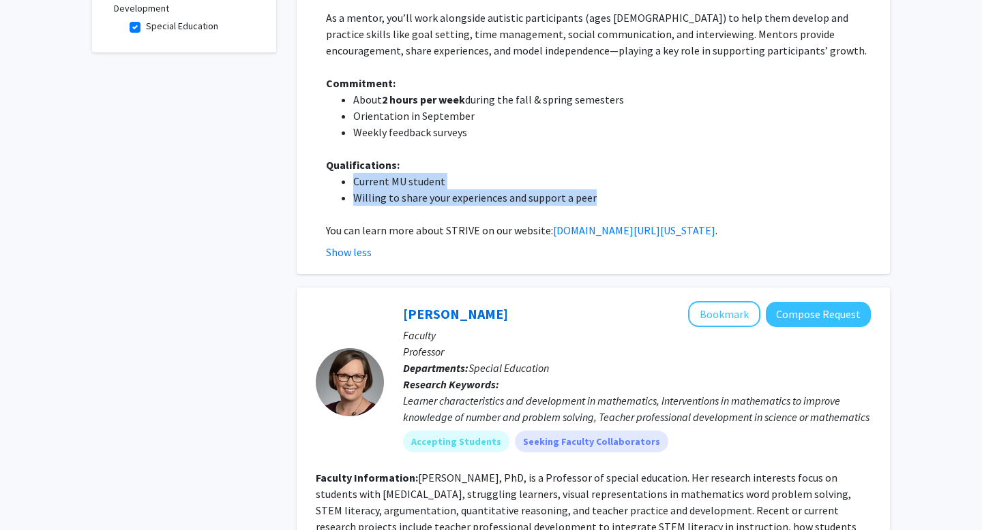
drag, startPoint x: 341, startPoint y: 167, endPoint x: 609, endPoint y: 174, distance: 268.7
click at [609, 173] on ul "Current MU student Willing to share your experiences and support a peer" at bounding box center [598, 189] width 545 height 33
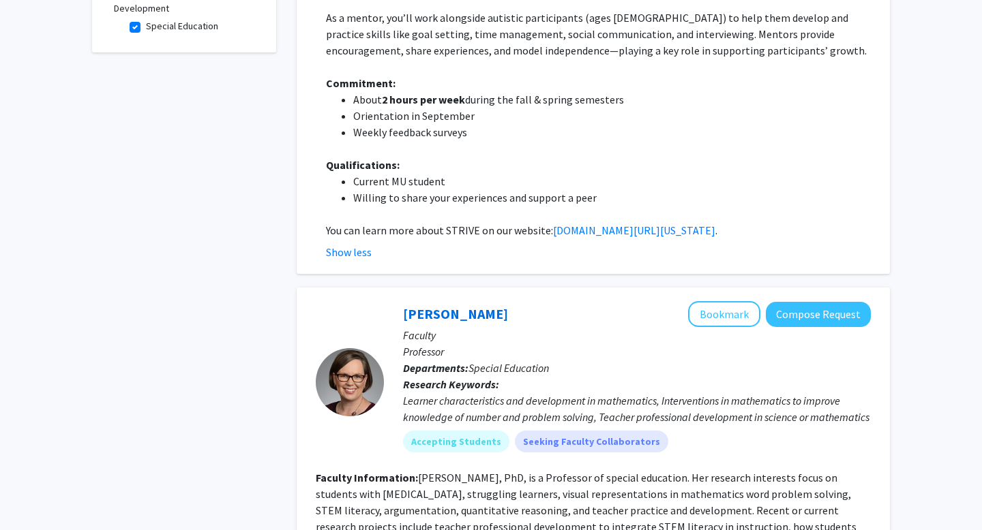
click at [423, 189] on li "Willing to share your experiences and support a peer" at bounding box center [611, 197] width 517 height 16
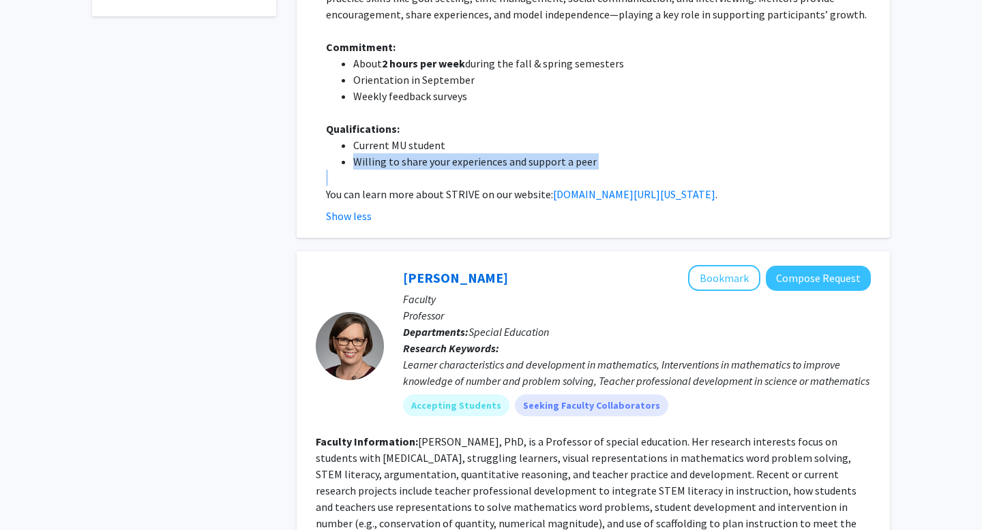
click at [456, 170] on p at bounding box center [598, 178] width 545 height 16
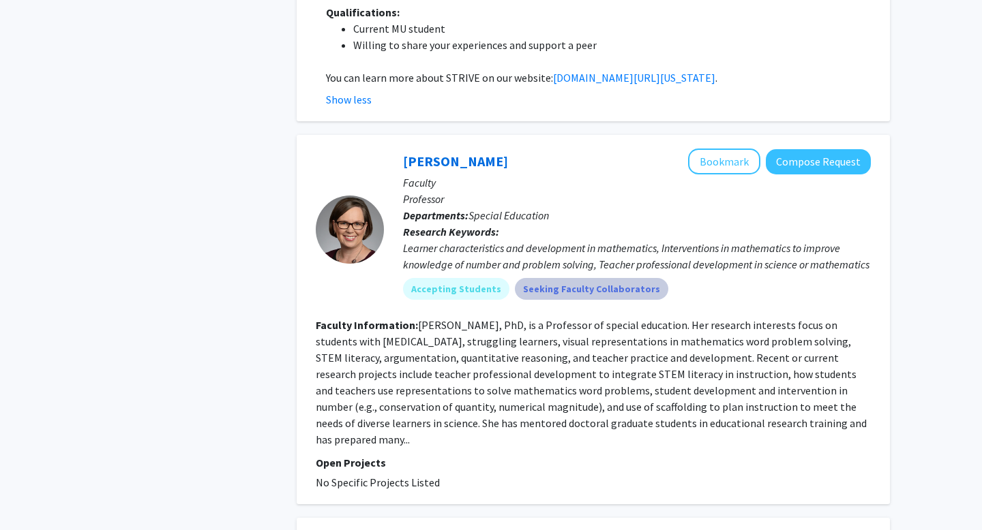
scroll to position [663, 0]
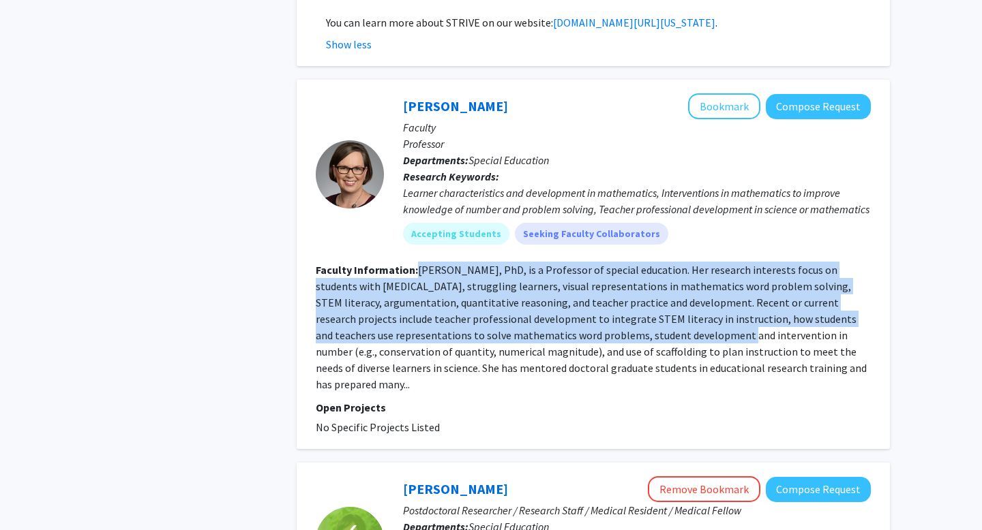
drag, startPoint x: 418, startPoint y: 252, endPoint x: 676, endPoint y: 322, distance: 267.5
click at [667, 320] on fg-read-more "Delinda van Garderen, PhD, is a Professor of special education. Her research in…" at bounding box center [591, 327] width 551 height 128
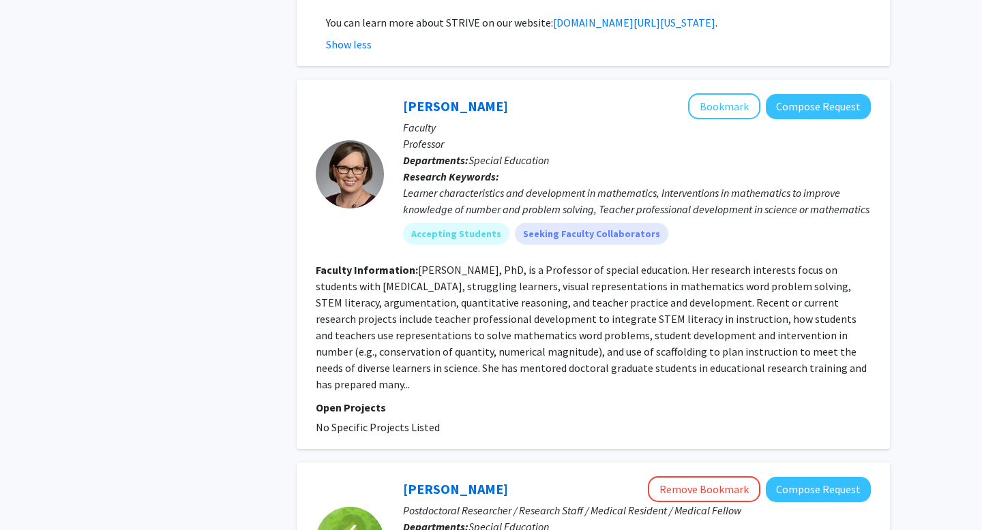
click at [676, 322] on fg-read-more "Delinda van Garderen, PhD, is a Professor of special education. Her research in…" at bounding box center [591, 327] width 551 height 128
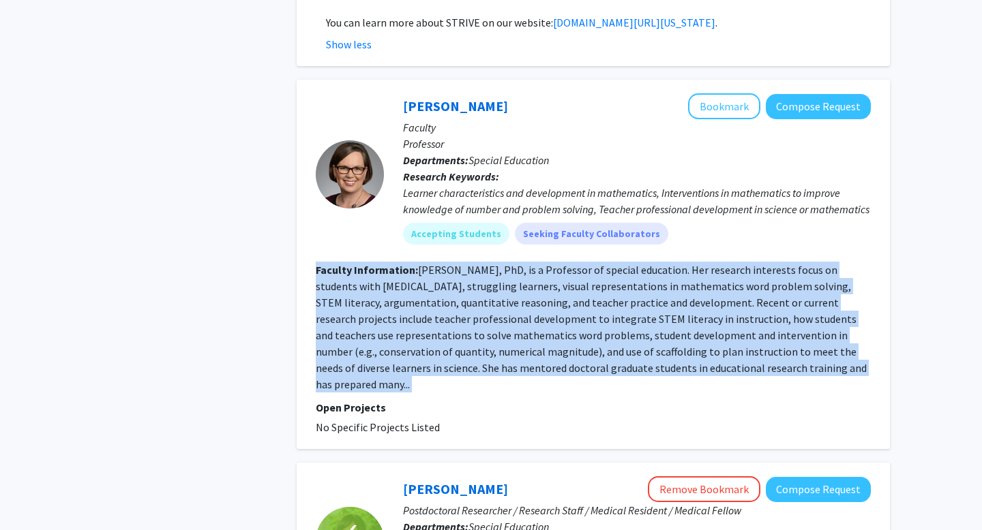
click at [676, 322] on fg-read-more "Delinda van Garderen, PhD, is a Professor of special education. Her research in…" at bounding box center [591, 327] width 551 height 128
click at [606, 322] on fg-read-more "Delinda van Garderen, PhD, is a Professor of special education. Her research in…" at bounding box center [591, 327] width 551 height 128
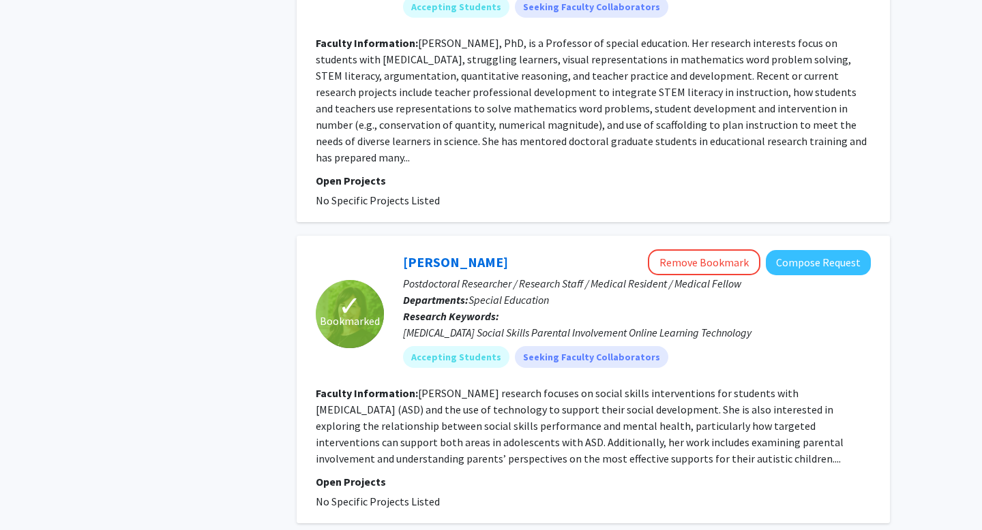
scroll to position [890, 0]
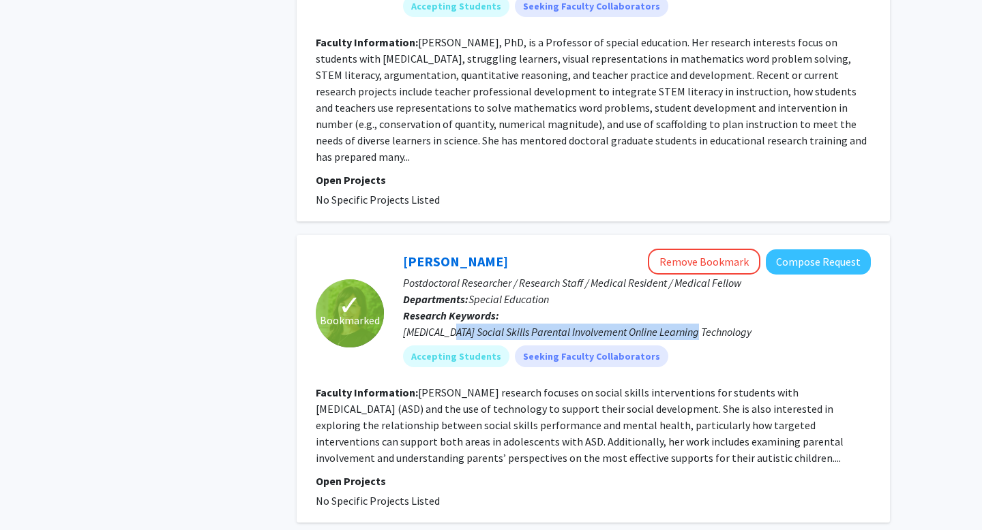
drag, startPoint x: 451, startPoint y: 315, endPoint x: 702, endPoint y: 320, distance: 251.6
click at [701, 324] on div "Autism Spectrum Disorder Social Skills Parental Involvement Online Learning Tec…" at bounding box center [637, 332] width 468 height 16
click at [702, 324] on div "Autism Spectrum Disorder Social Skills Parental Involvement Online Learning Tec…" at bounding box center [637, 332] width 468 height 16
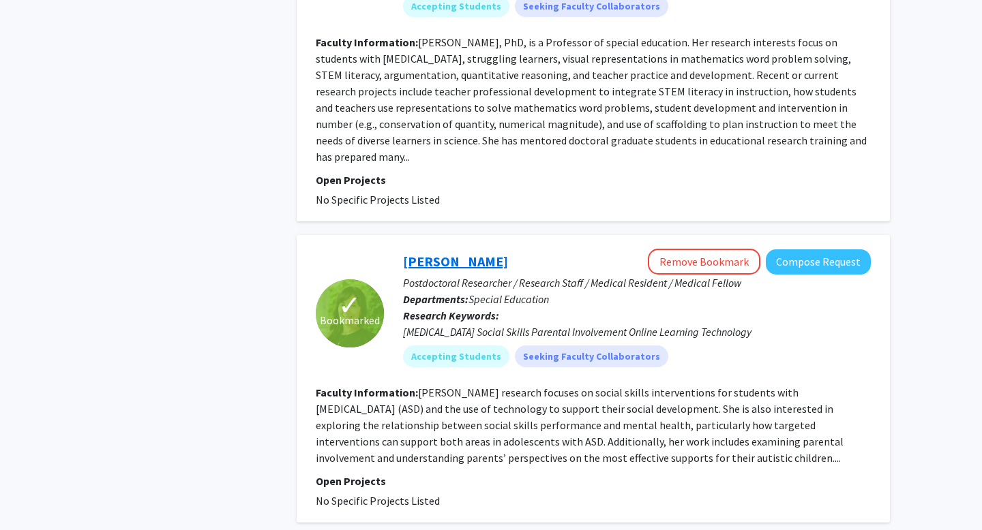
click at [461, 253] on link "Nargiza Buranova" at bounding box center [455, 261] width 105 height 17
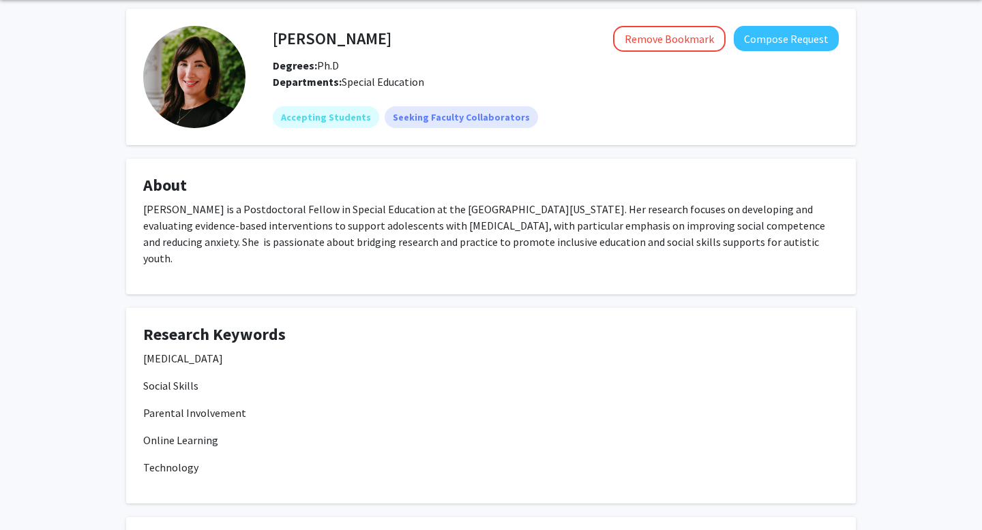
scroll to position [59, 0]
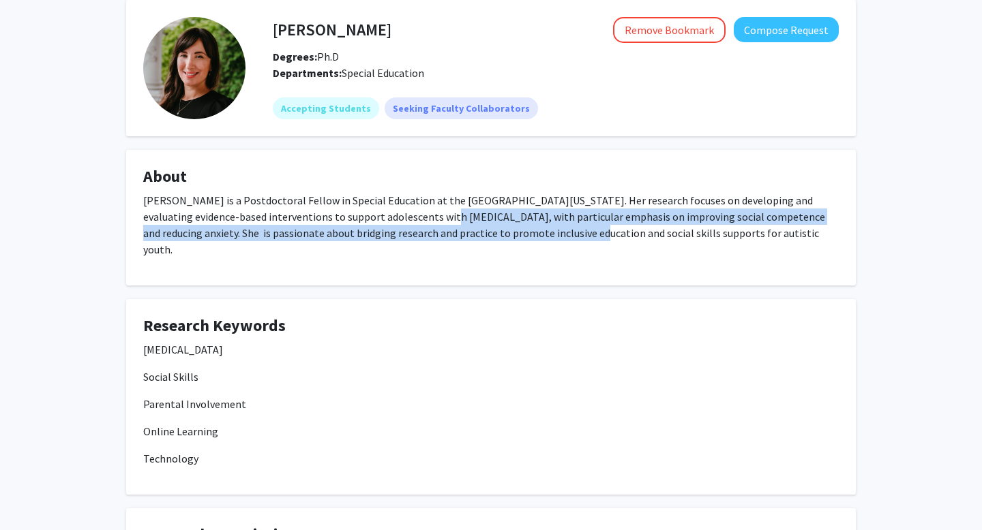
drag, startPoint x: 394, startPoint y: 213, endPoint x: 540, endPoint y: 234, distance: 147.3
click at [540, 234] on p "Dr. Nargiza Buranova is a Postdoctoral Fellow in Special Education at the Unive…" at bounding box center [490, 224] width 695 height 65
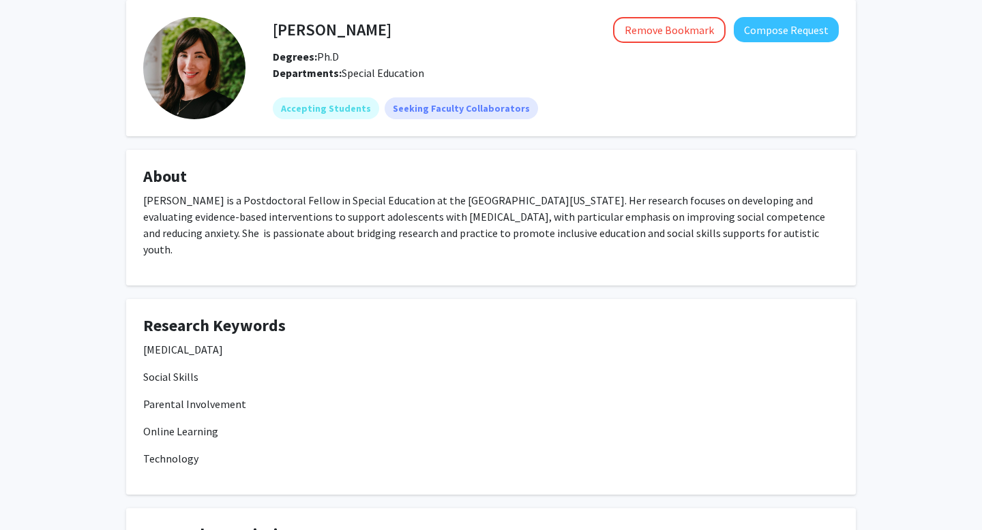
scroll to position [0, 0]
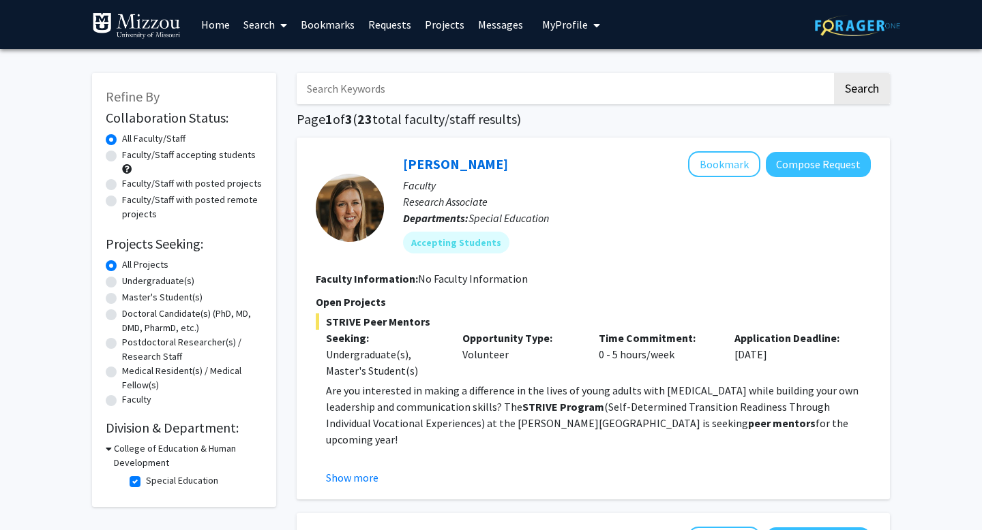
click at [122, 183] on label "Faculty/Staff with posted projects" at bounding box center [192, 184] width 140 height 14
click at [122, 183] on input "Faculty/Staff with posted projects" at bounding box center [126, 181] width 9 height 9
radio input "true"
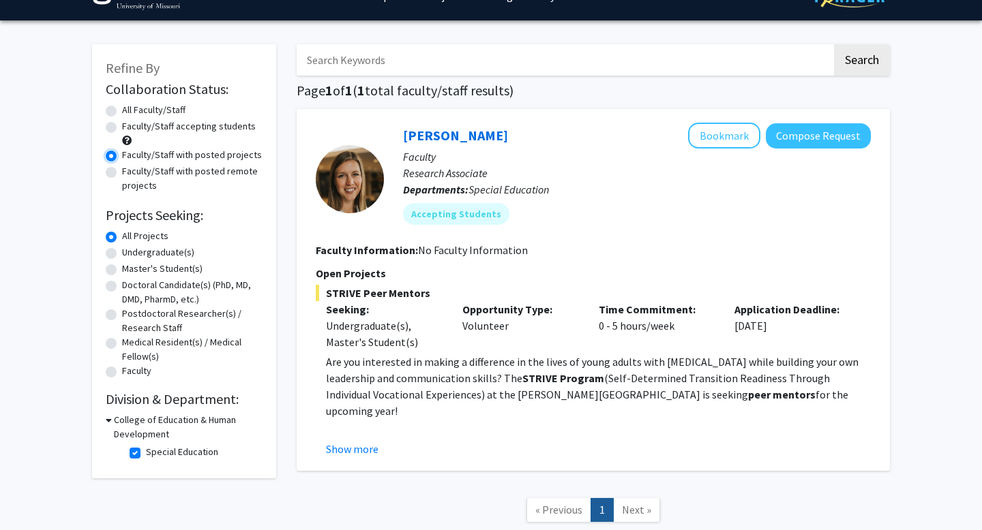
scroll to position [31, 0]
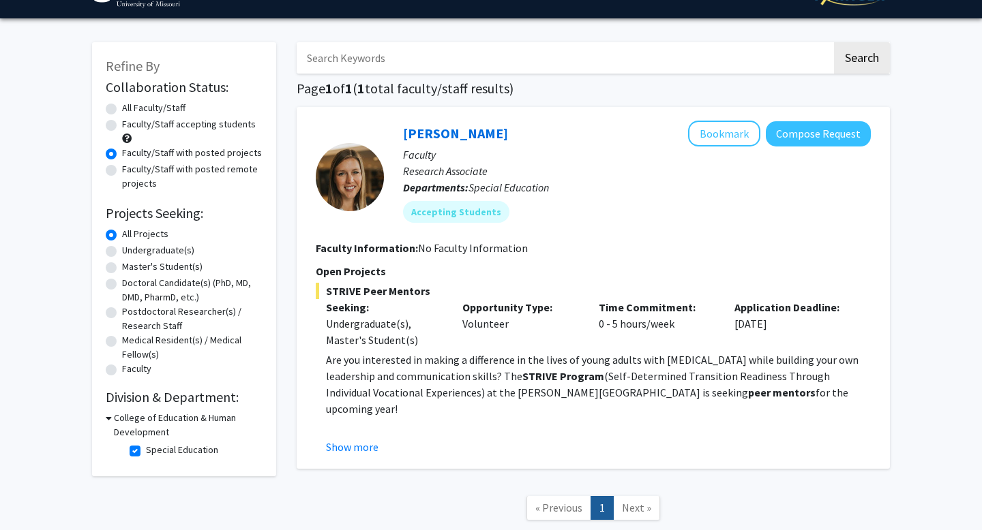
click at [111, 416] on div "College of Education & Human Development" at bounding box center [184, 425] width 157 height 29
click at [107, 420] on icon at bounding box center [109, 418] width 6 height 14
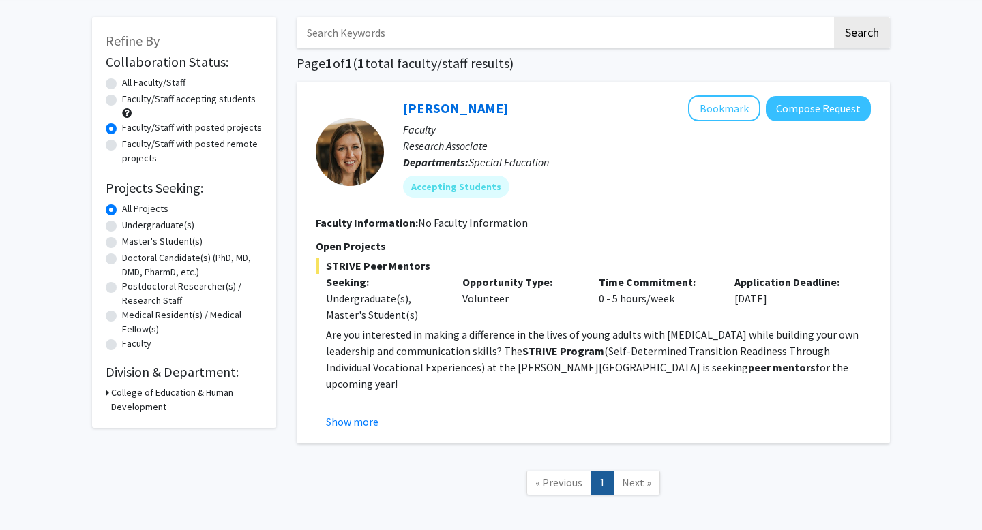
click at [130, 402] on h3 "College of Education & Human Development" at bounding box center [186, 400] width 151 height 29
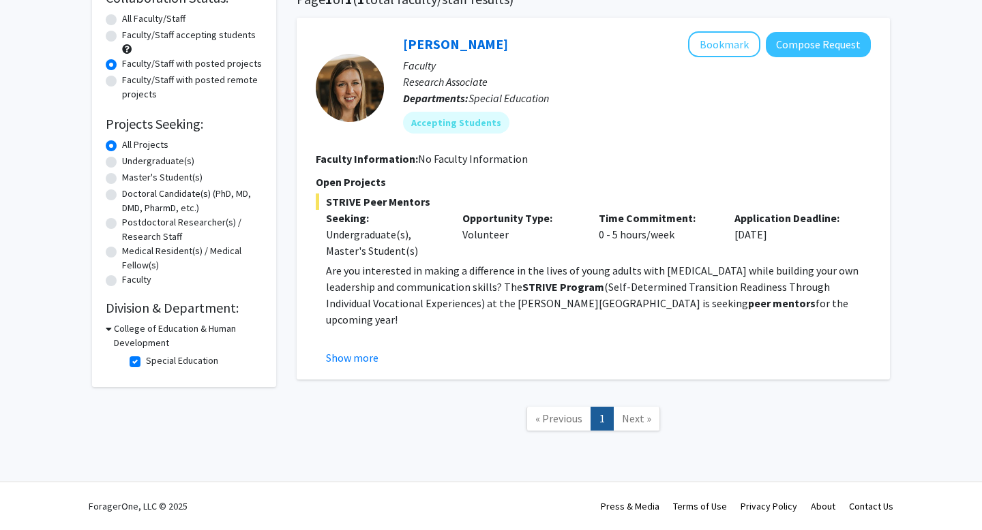
radio input "true"
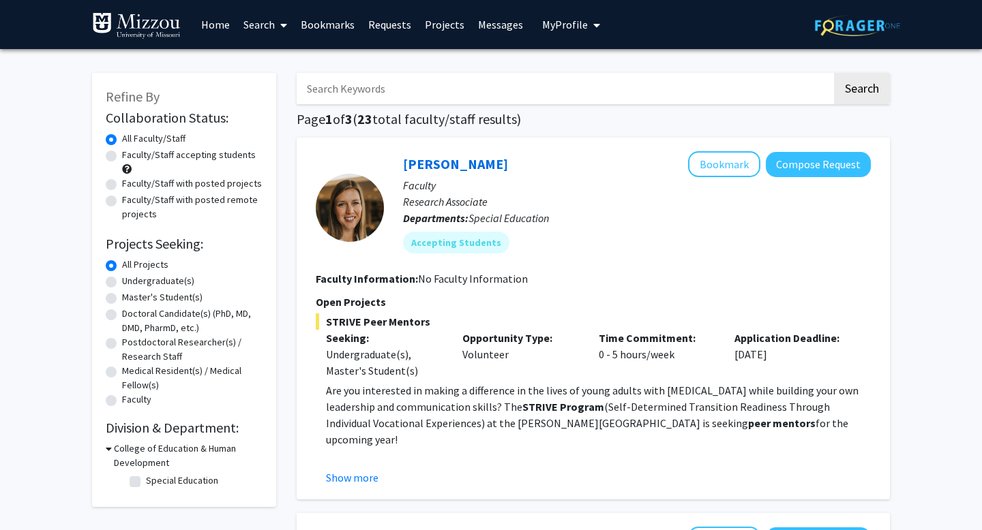
checkbox input "false"
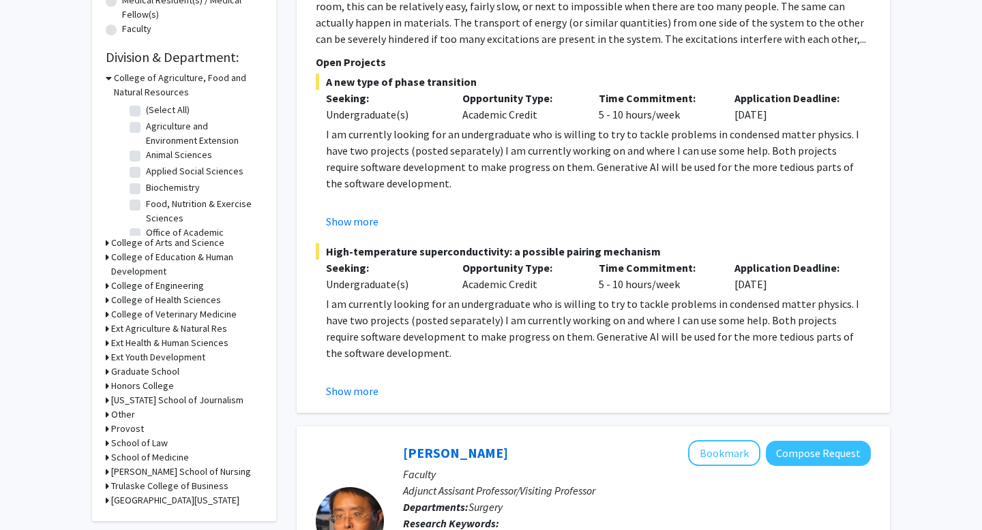
scroll to position [402, 0]
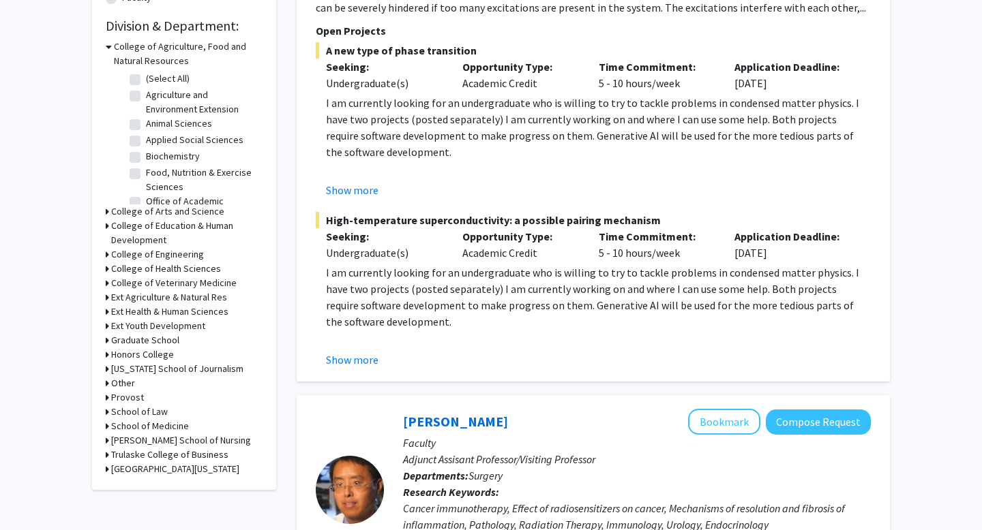
click at [104, 268] on div "Refine By Collaboration Status: Collaboration Status All Faculty/Staff Collabor…" at bounding box center [184, 80] width 184 height 819
click at [127, 268] on h3 "College of Health Sciences" at bounding box center [166, 269] width 110 height 14
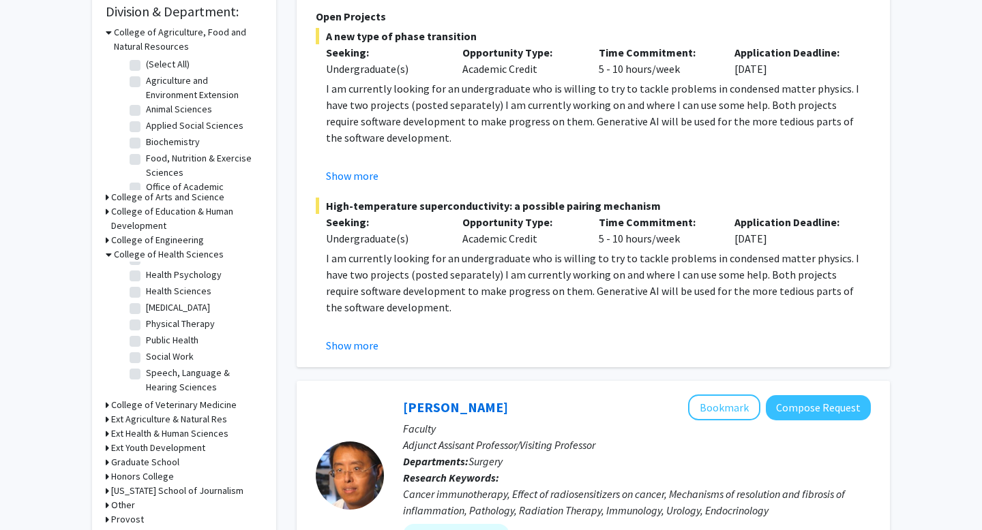
scroll to position [54, 0]
click at [146, 378] on label "Speech, Language & Hearing Sciences" at bounding box center [202, 385] width 113 height 29
click at [146, 378] on input "Speech, Language & Hearing Sciences" at bounding box center [150, 375] width 9 height 9
checkbox input "true"
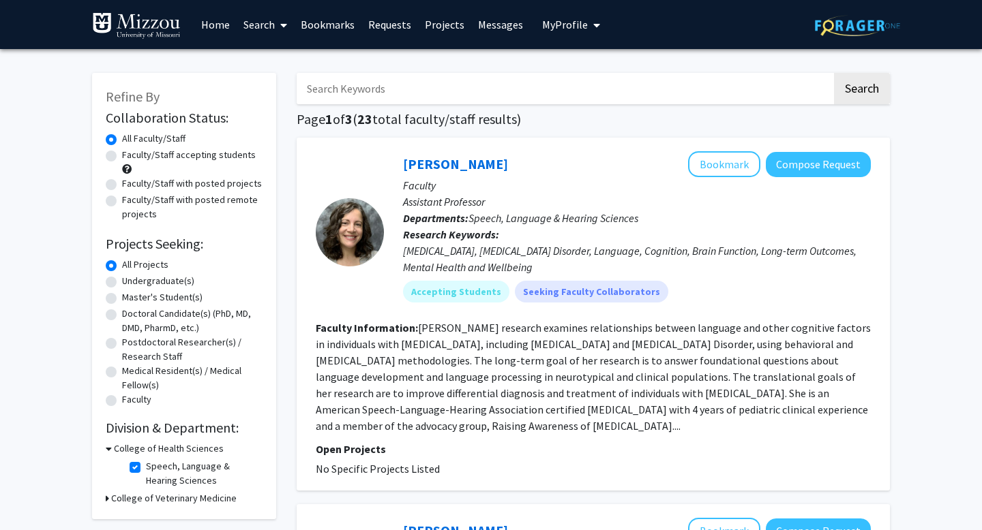
click at [122, 183] on label "Faculty/Staff with posted projects" at bounding box center [192, 184] width 140 height 14
click at [122, 183] on input "Faculty/Staff with posted projects" at bounding box center [126, 181] width 9 height 9
radio input "true"
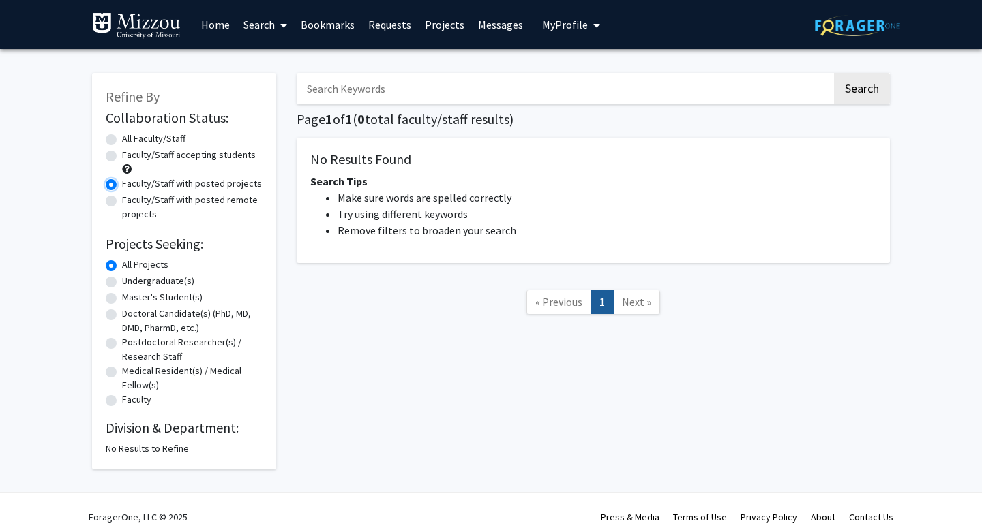
radio input "true"
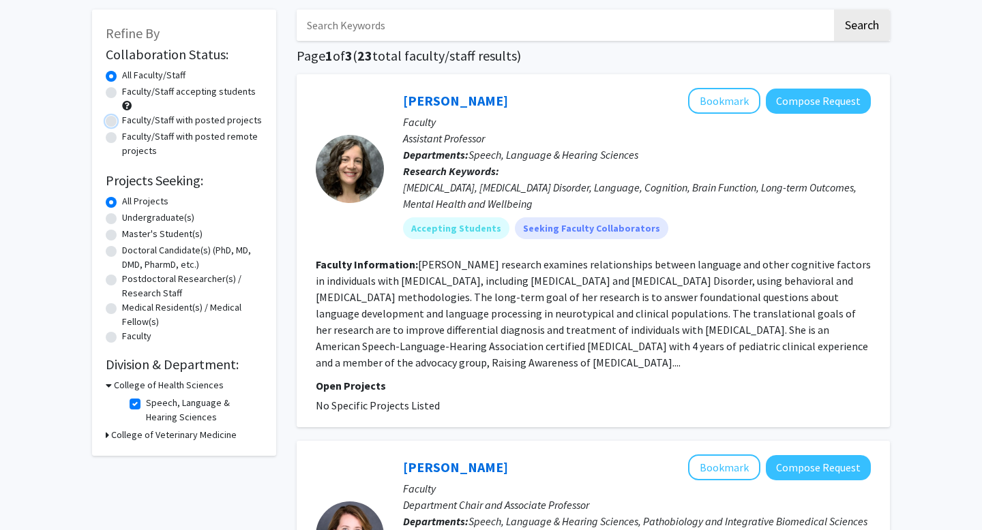
scroll to position [74, 0]
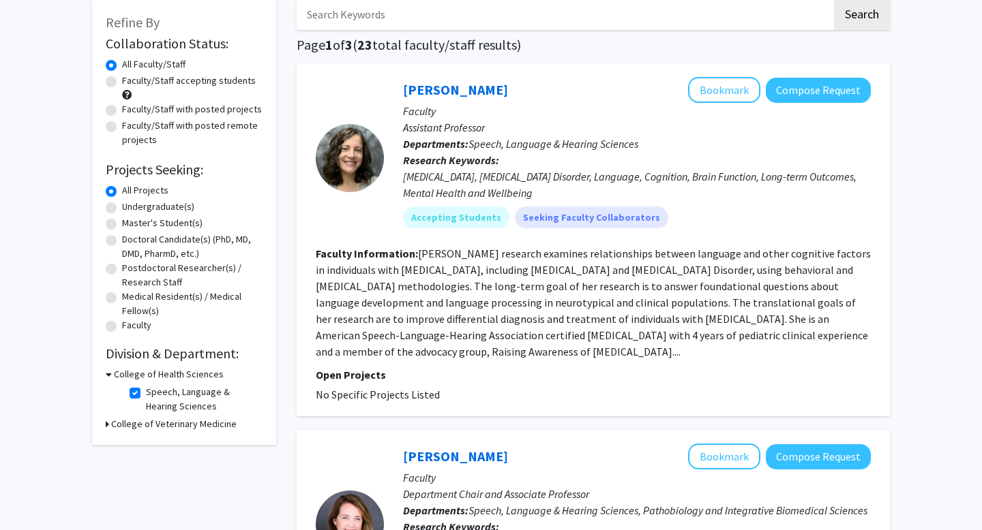
click at [109, 378] on icon at bounding box center [109, 374] width 6 height 14
click at [108, 374] on icon at bounding box center [107, 374] width 3 height 14
click at [108, 374] on icon at bounding box center [109, 374] width 6 height 14
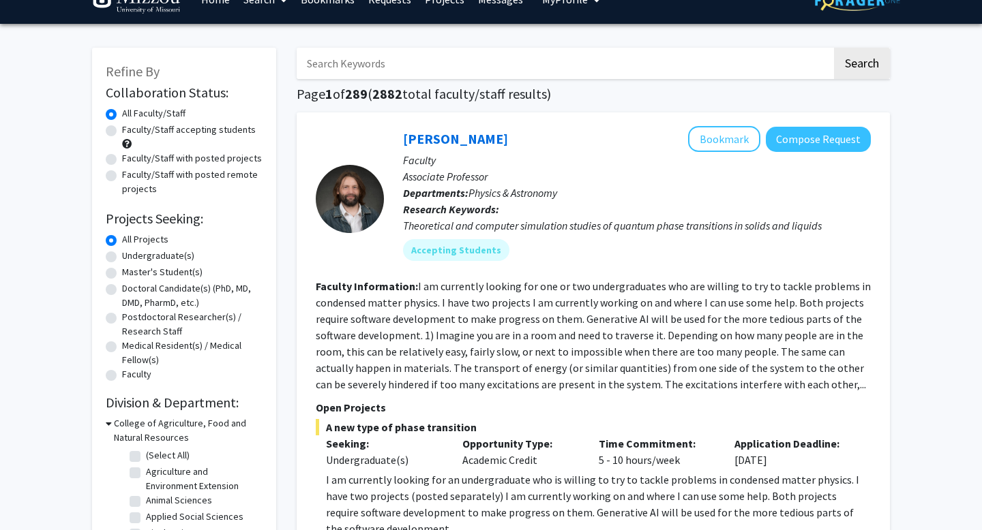
scroll to position [416, 0]
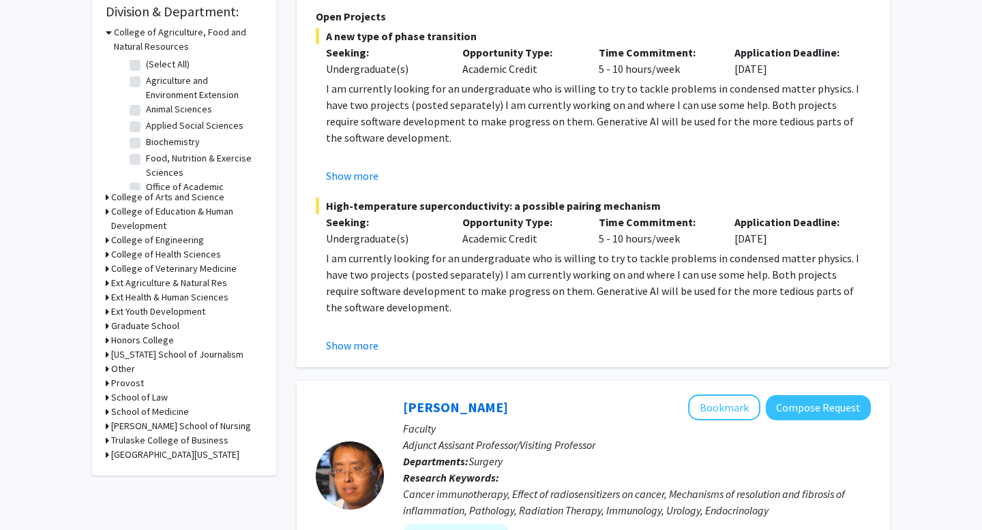
click at [107, 298] on icon at bounding box center [107, 297] width 3 height 14
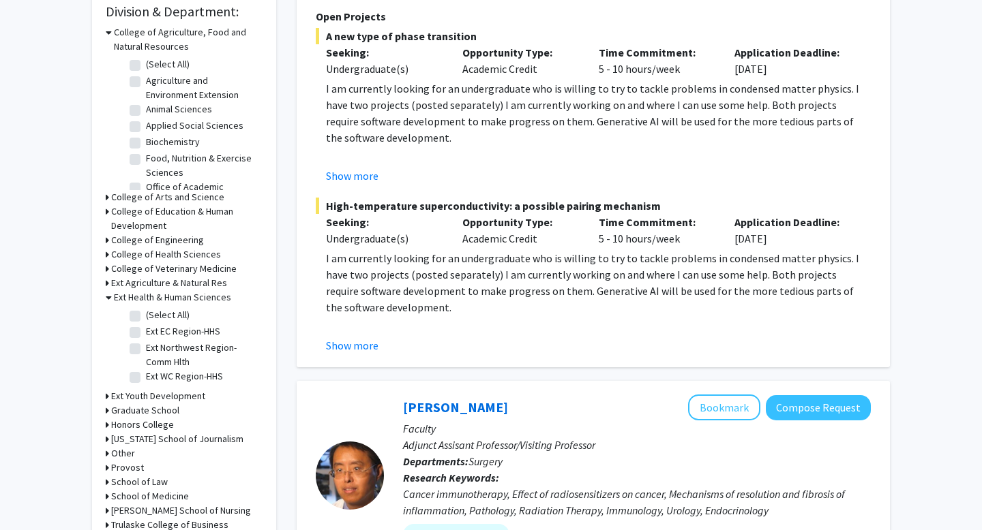
click at [107, 296] on icon at bounding box center [109, 297] width 6 height 14
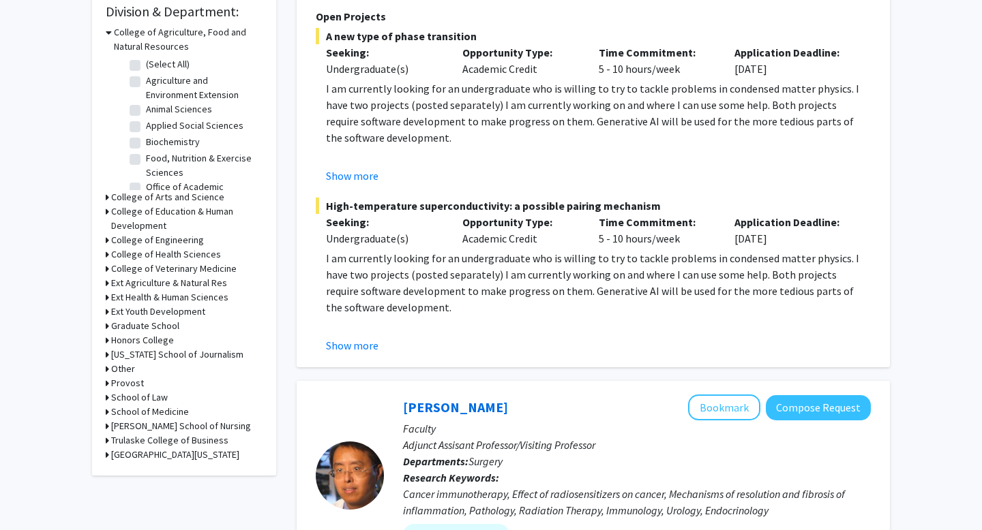
click at [106, 309] on icon at bounding box center [107, 312] width 3 height 14
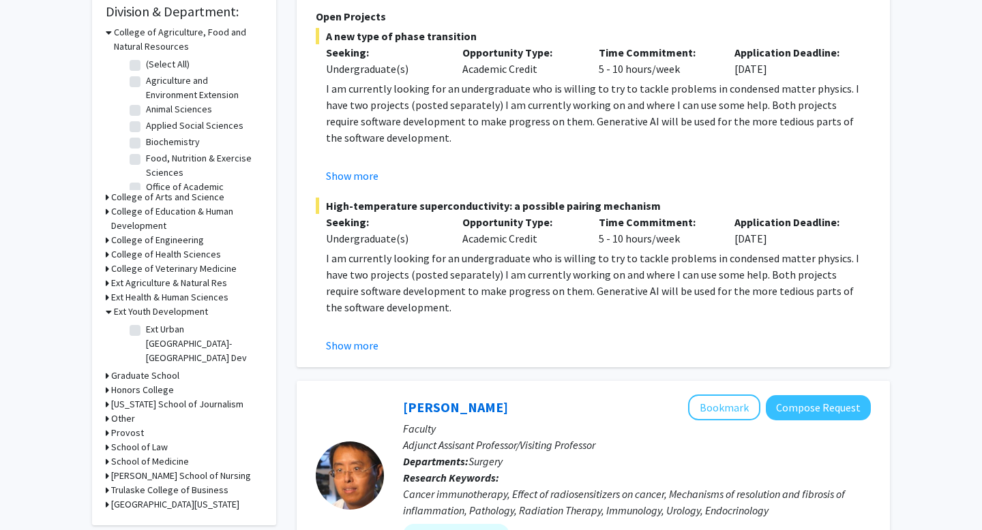
click at [106, 310] on icon at bounding box center [109, 312] width 6 height 14
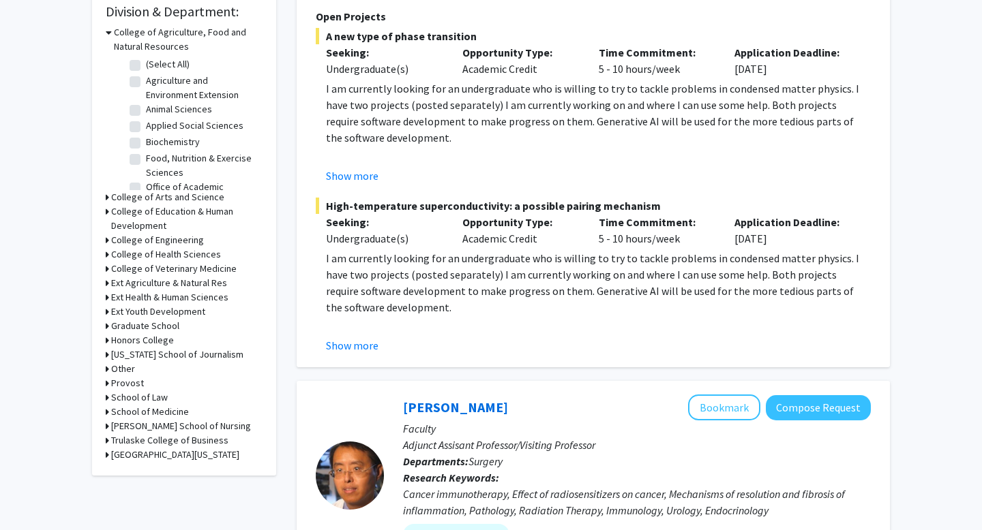
click at [105, 272] on div "Refine By Collaboration Status: Collaboration Status All Faculty/Staff Collabor…" at bounding box center [184, 65] width 184 height 819
click at [106, 269] on icon at bounding box center [107, 269] width 3 height 14
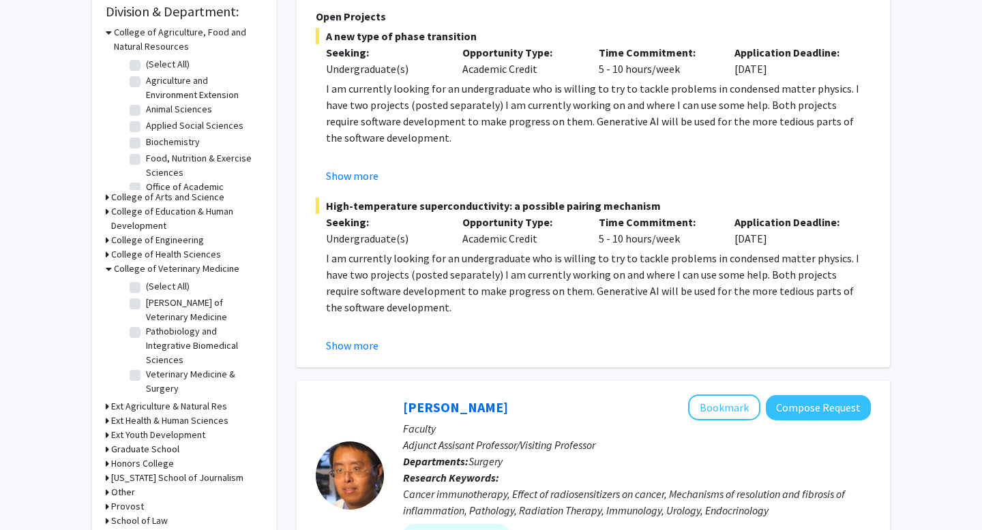
click at [106, 269] on icon at bounding box center [109, 269] width 6 height 14
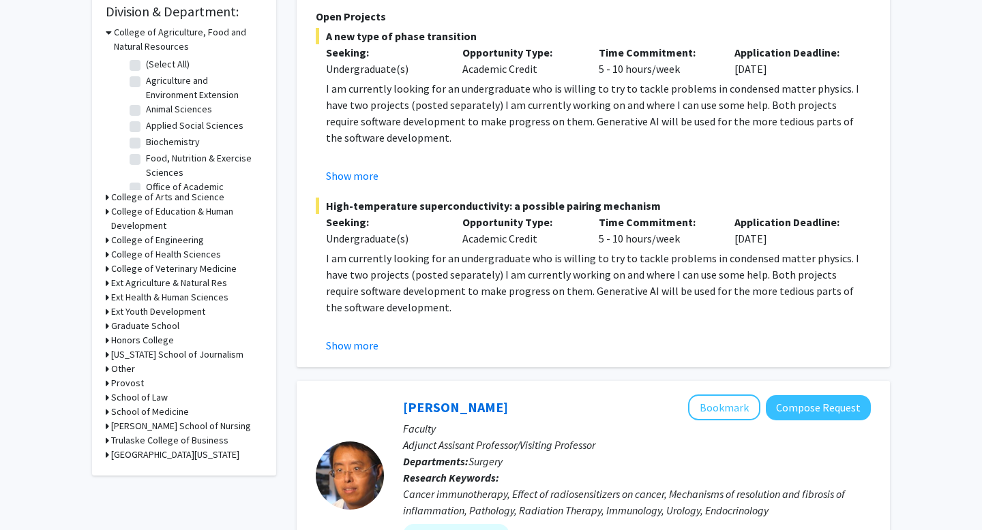
click at [105, 256] on div "Refine By Collaboration Status: Collaboration Status All Faculty/Staff Collabor…" at bounding box center [184, 65] width 184 height 819
click at [104, 258] on div "Refine By Collaboration Status: Collaboration Status All Faculty/Staff Collabor…" at bounding box center [184, 65] width 184 height 819
click at [104, 252] on div "Refine By Collaboration Status: Collaboration Status All Faculty/Staff Collabor…" at bounding box center [184, 65] width 184 height 819
click at [118, 269] on h3 "College of Veterinary Medicine" at bounding box center [173, 269] width 125 height 14
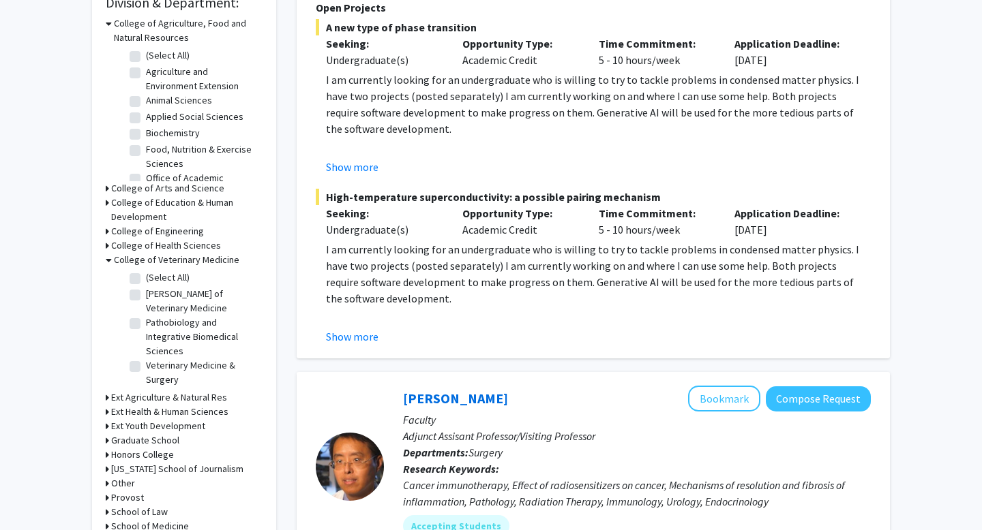
scroll to position [427, 0]
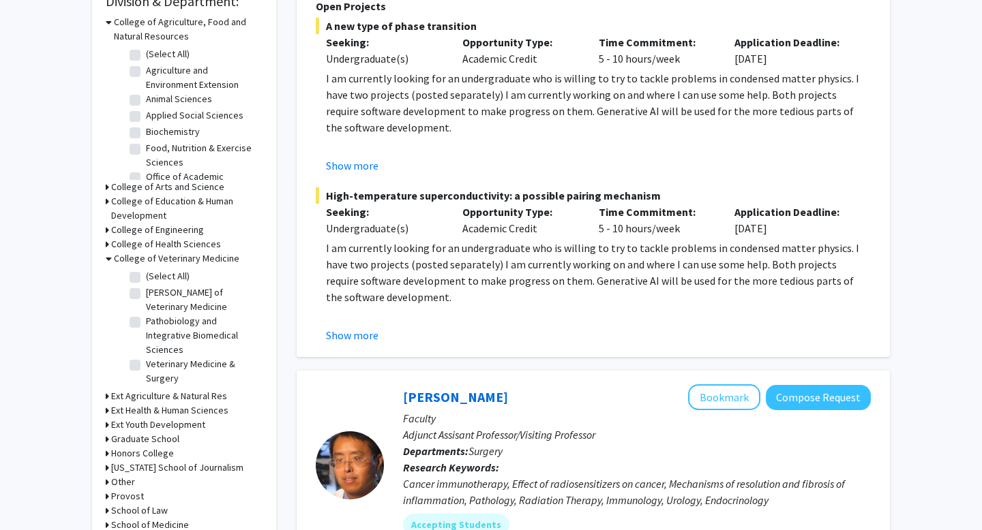
click at [145, 260] on h3 "College of Veterinary Medicine" at bounding box center [176, 259] width 125 height 14
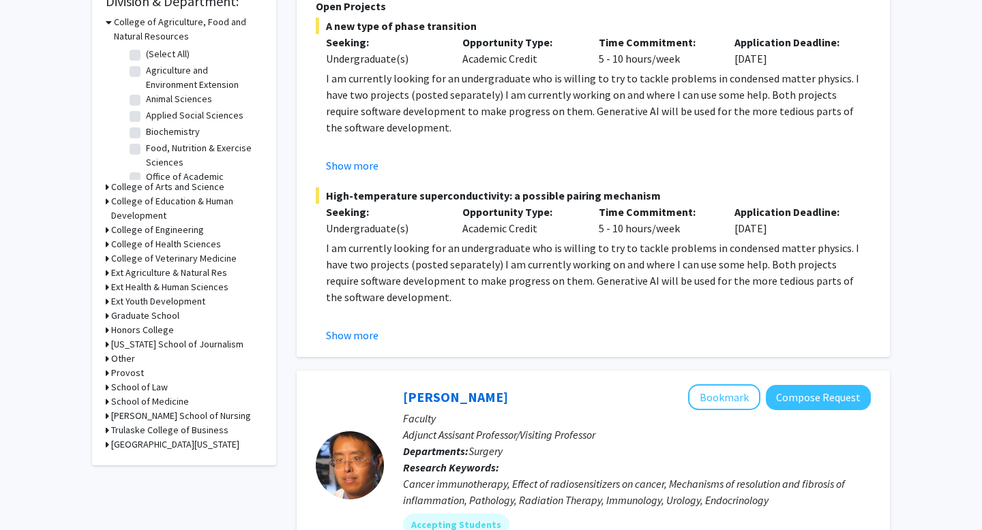
click at [145, 239] on h3 "College of Health Sciences" at bounding box center [166, 244] width 110 height 14
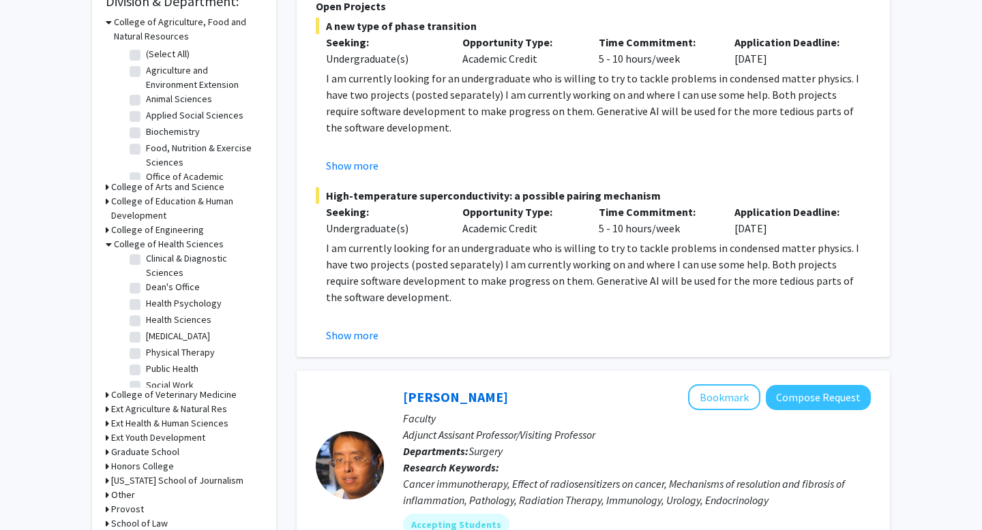
scroll to position [18, 0]
click at [146, 305] on label "Health Psychology" at bounding box center [184, 305] width 76 height 14
click at [146, 305] on input "Health Psychology" at bounding box center [150, 302] width 9 height 9
checkbox input "true"
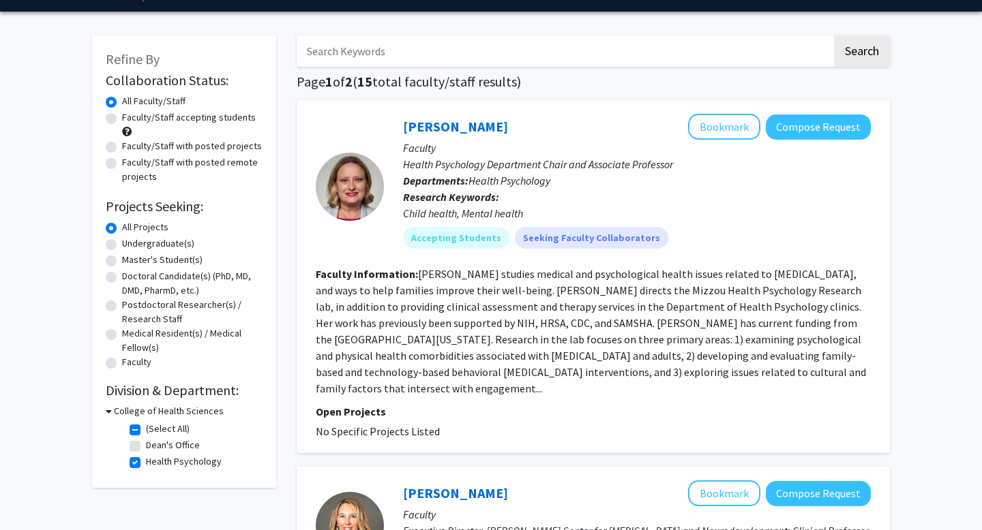
scroll to position [44, 0]
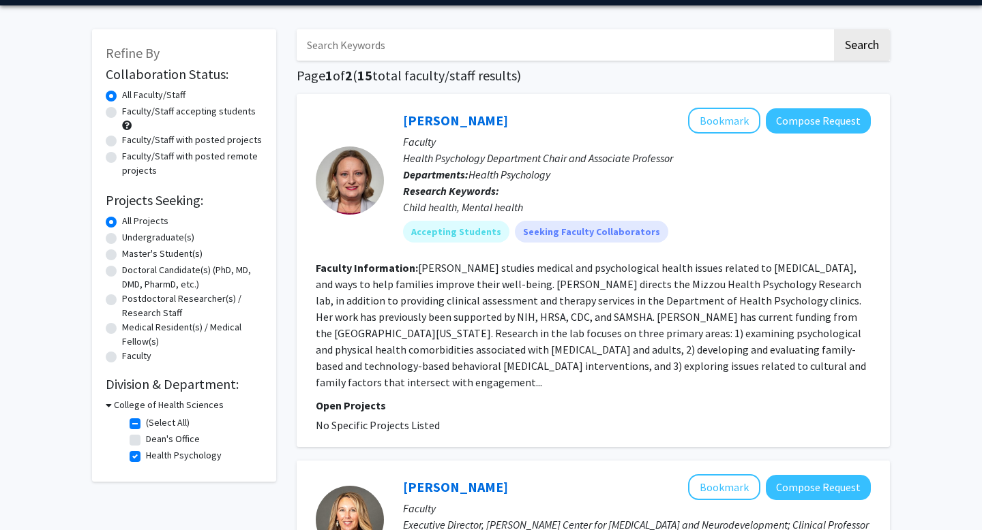
click at [122, 141] on label "Faculty/Staff with posted projects" at bounding box center [192, 140] width 140 height 14
click at [122, 141] on input "Faculty/Staff with posted projects" at bounding box center [126, 137] width 9 height 9
radio input "true"
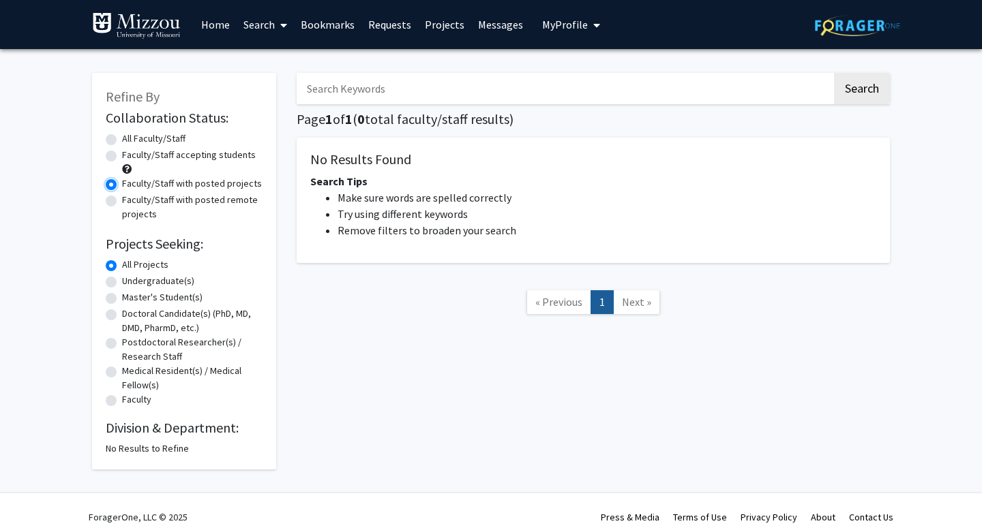
scroll to position [11, 0]
